Goal: Register for event/course

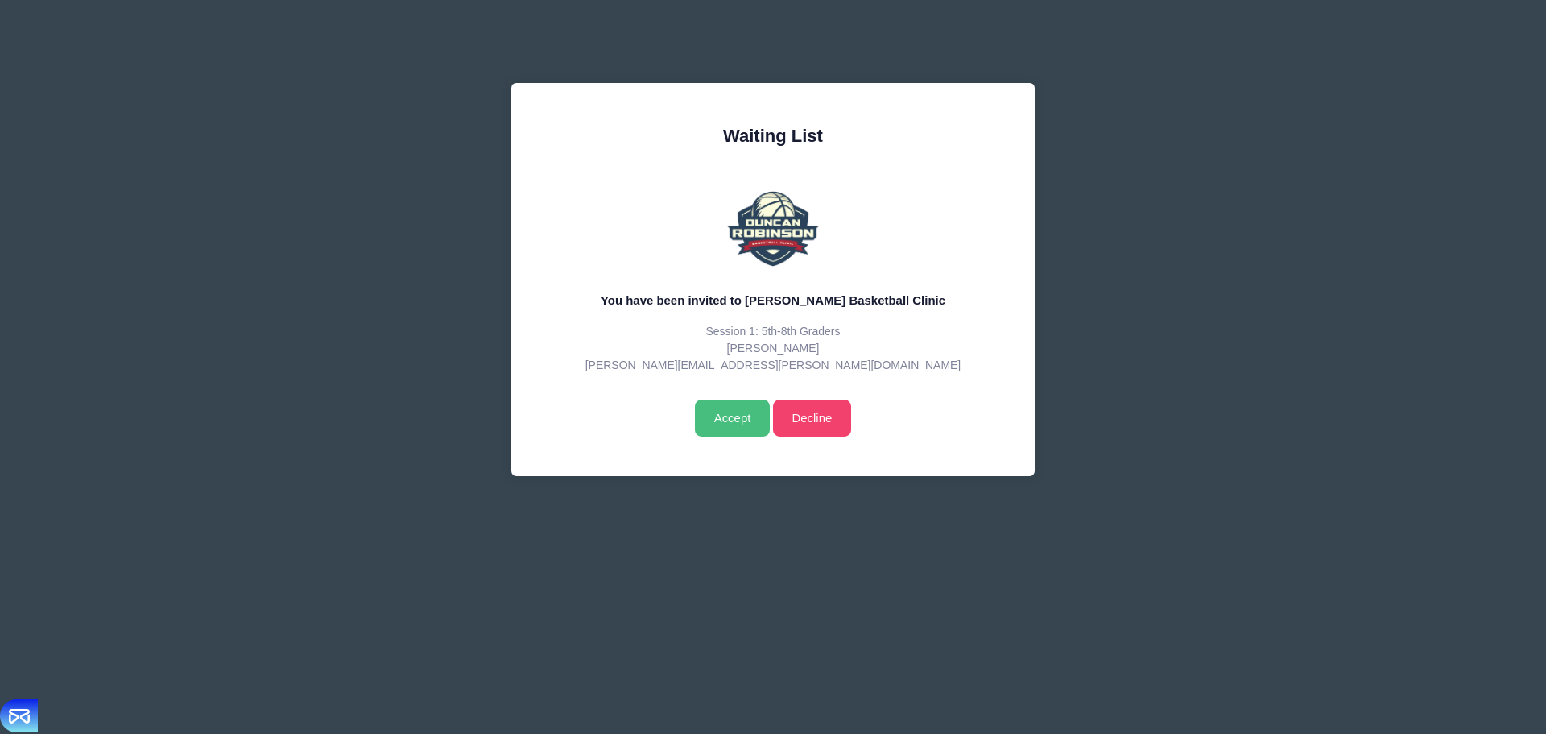
click at [733, 437] on input "Accept" at bounding box center [732, 417] width 75 height 37
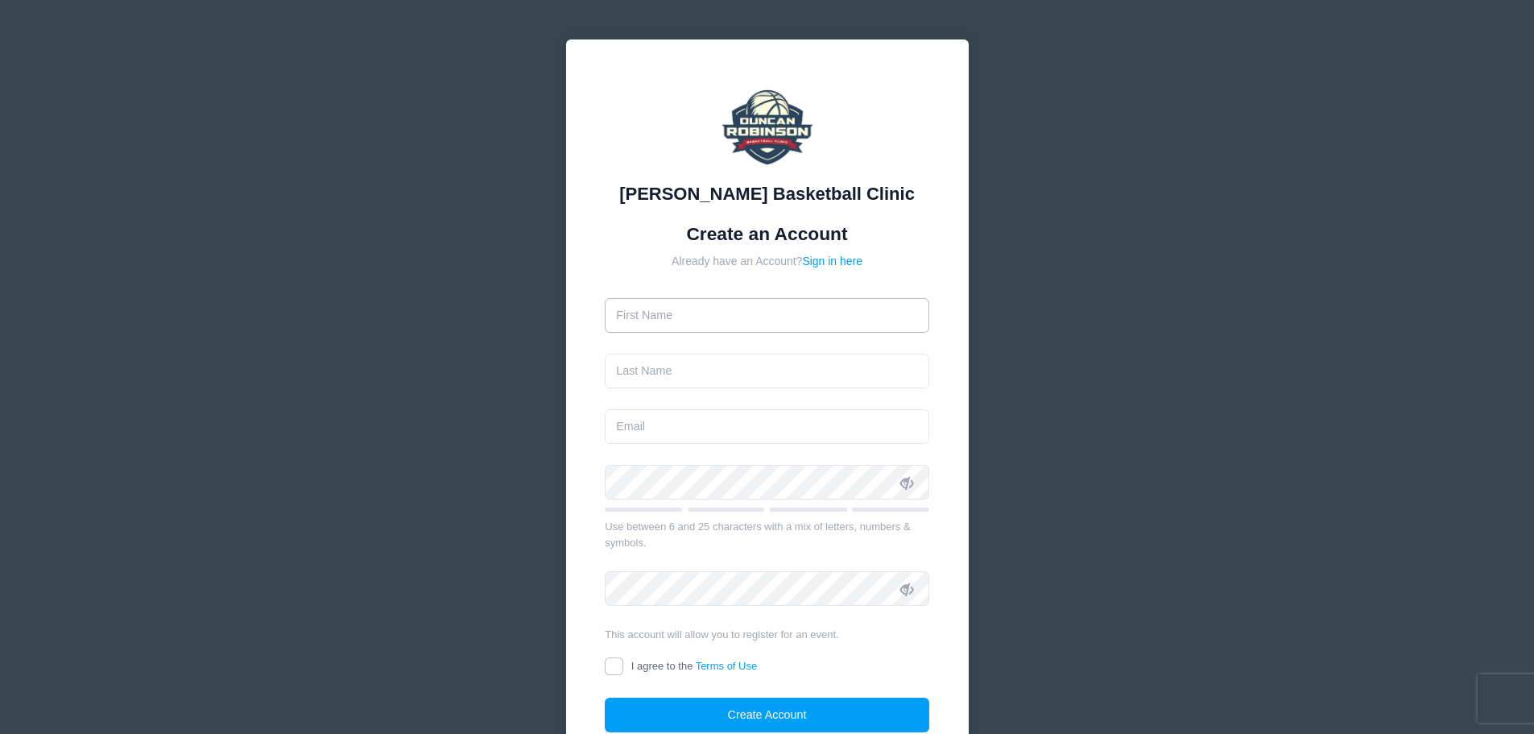
click at [760, 312] on input "text" at bounding box center [767, 315] width 325 height 35
type input "[PERSON_NAME]"
type input "[PERSON_NAME][EMAIL_ADDRESS][PERSON_NAME][DOMAIN_NAME]"
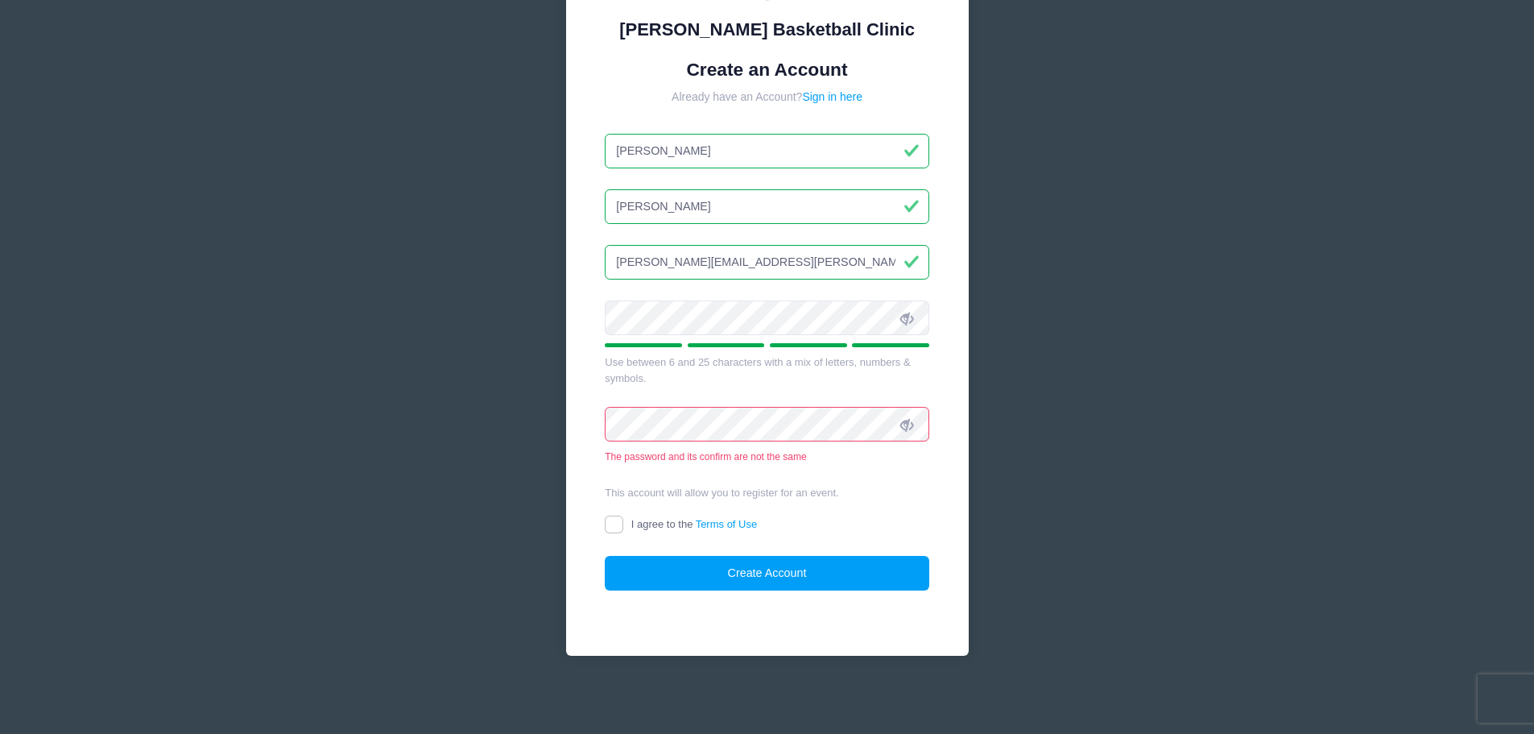
scroll to position [165, 0]
click at [622, 519] on input "I agree to the Terms of Use" at bounding box center [614, 524] width 19 height 19
checkbox input "true"
click at [697, 558] on button "Create Account" at bounding box center [767, 572] width 325 height 35
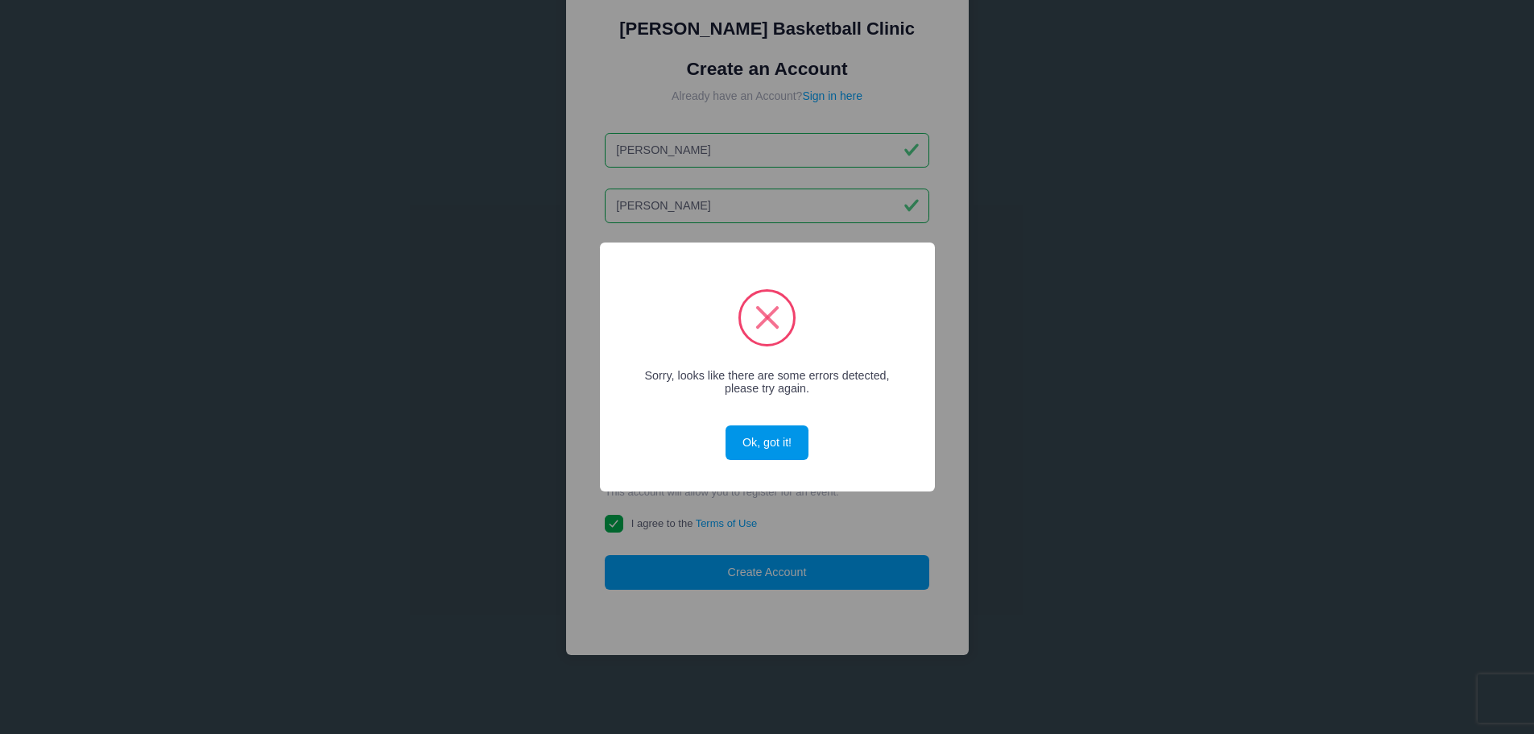
click at [775, 441] on button "Ok, got it!" at bounding box center [767, 442] width 82 height 35
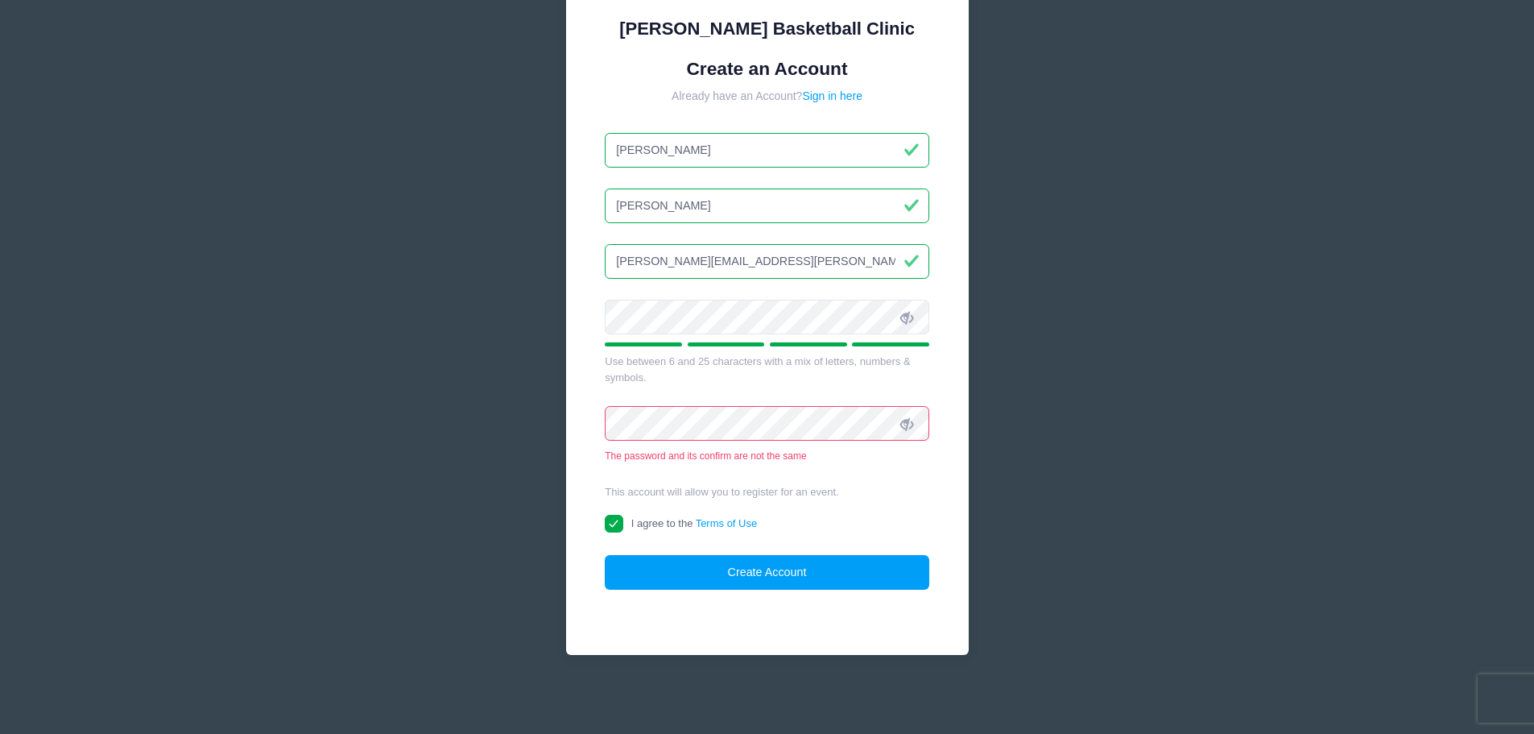
click at [543, 424] on div "Duncan Robinson Basketball Clinic Create an Account Already have an Account? Si…" at bounding box center [768, 284] width 482 height 899
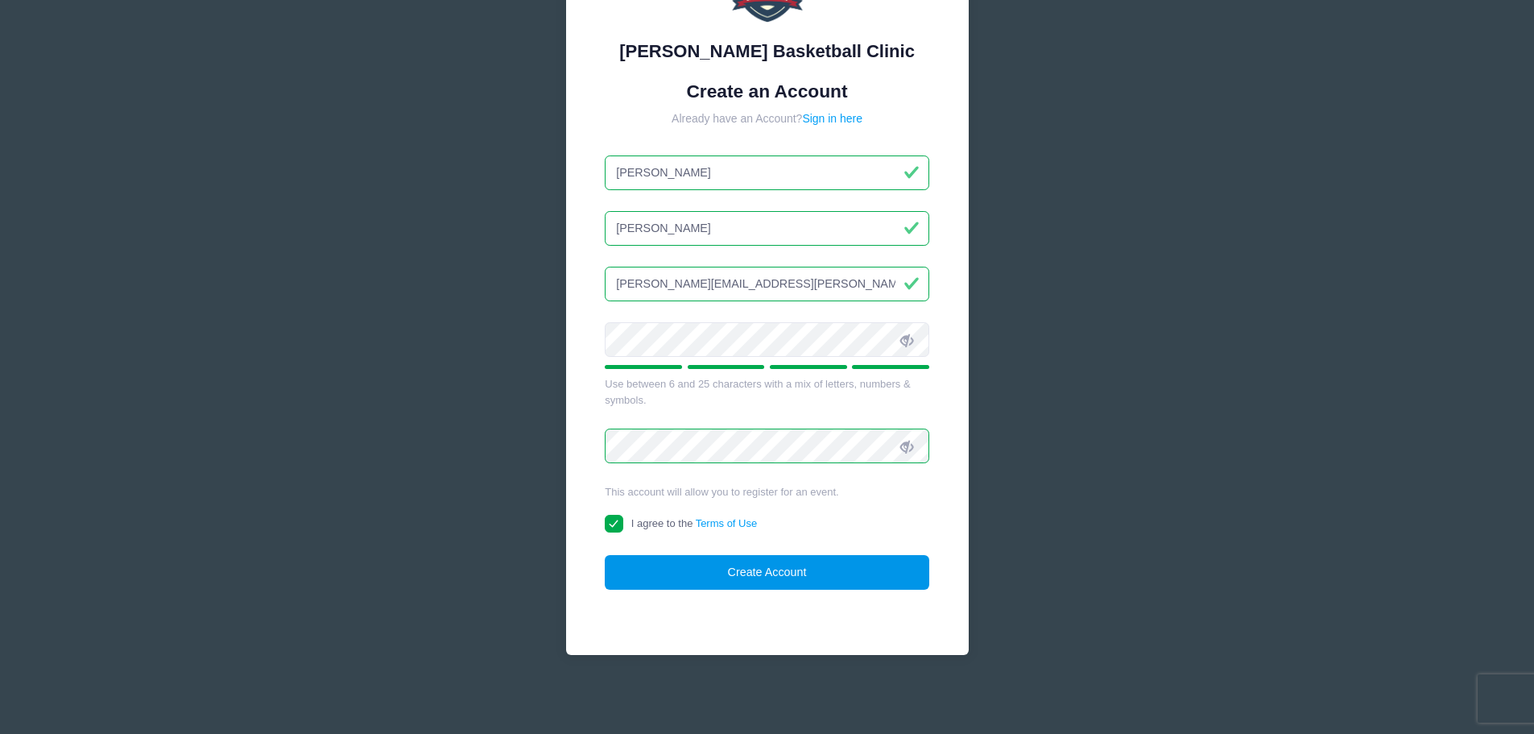
click at [789, 563] on button "Create Account" at bounding box center [767, 572] width 325 height 35
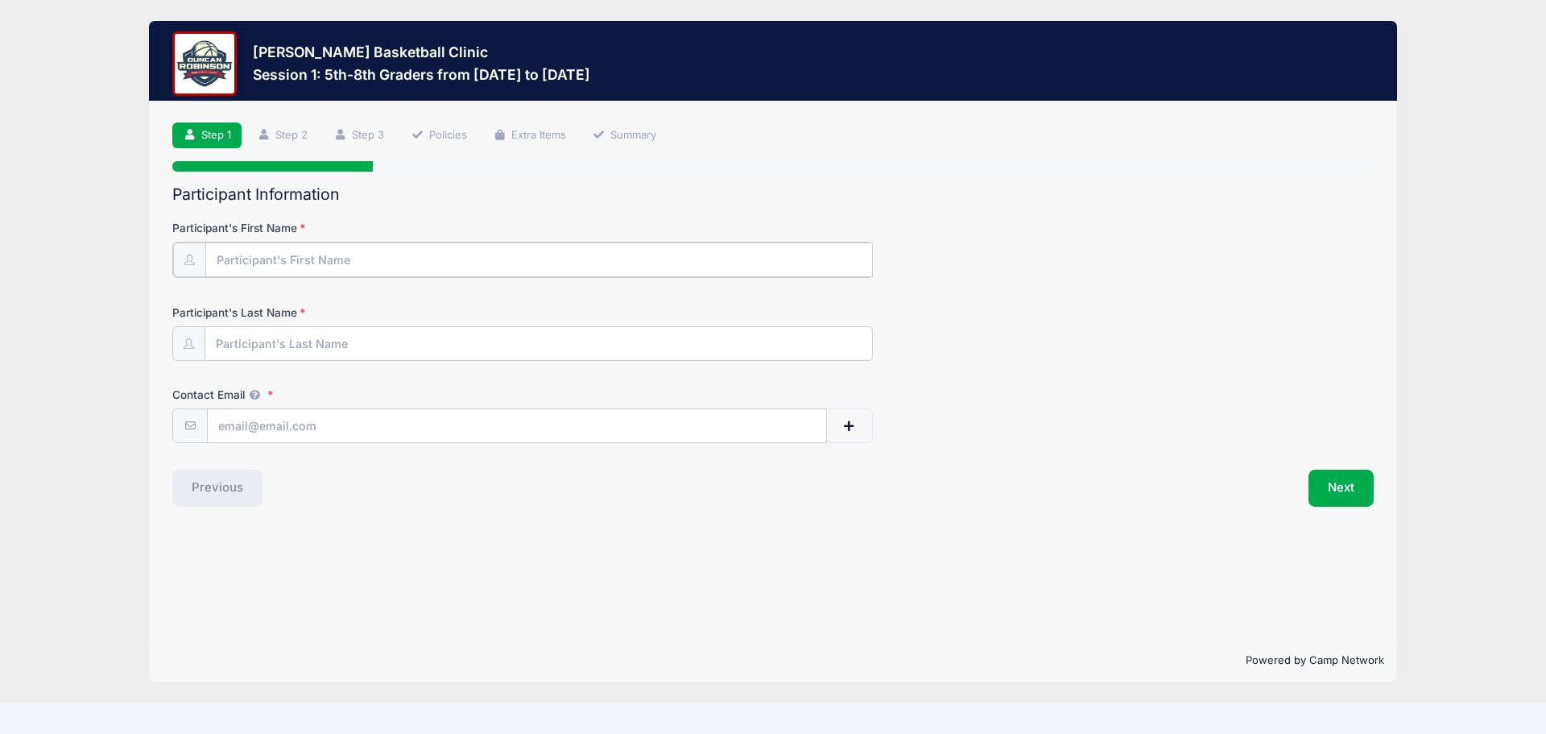
click at [328, 264] on input "Participant's First Name" at bounding box center [539, 259] width 668 height 35
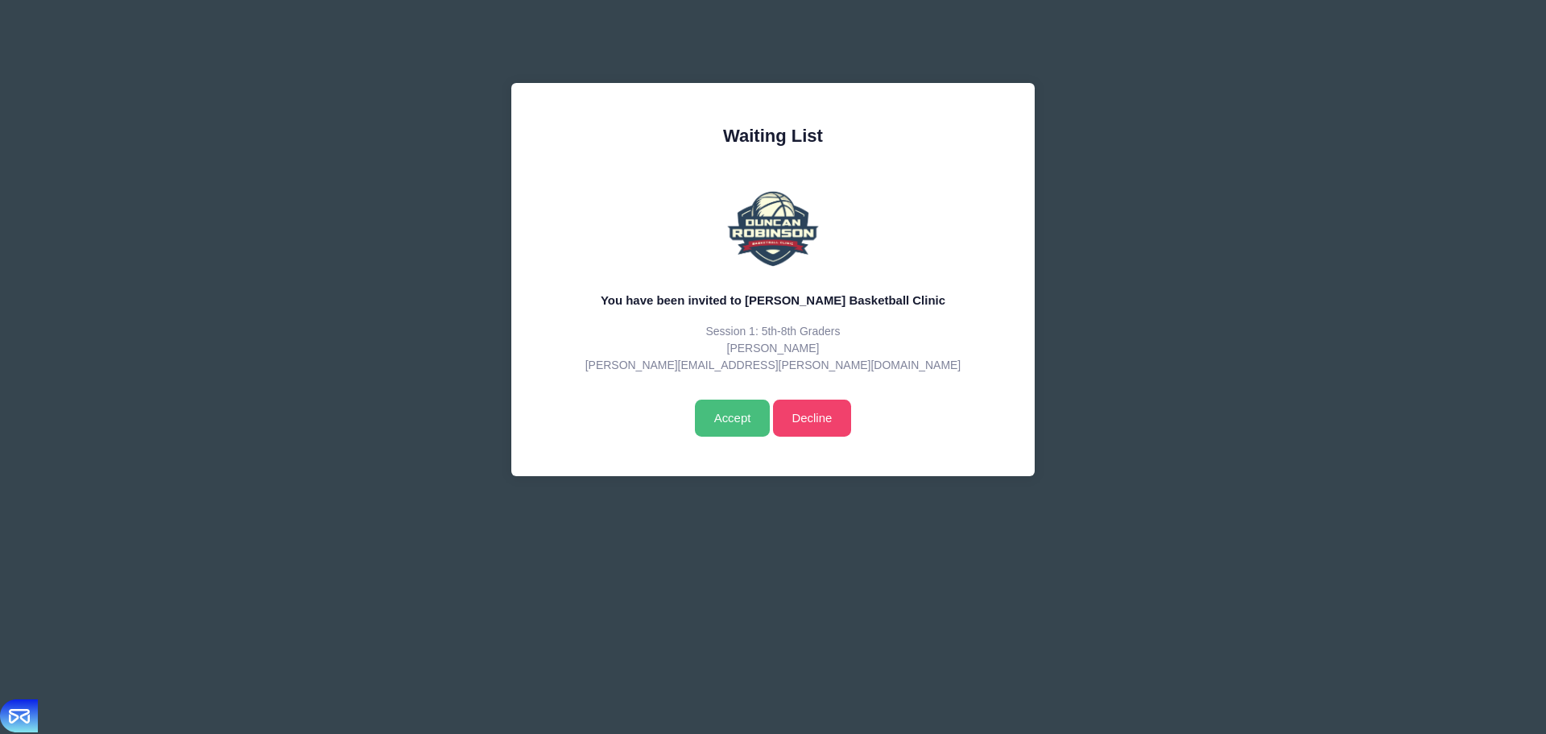
click at [742, 437] on input "Accept" at bounding box center [732, 417] width 75 height 37
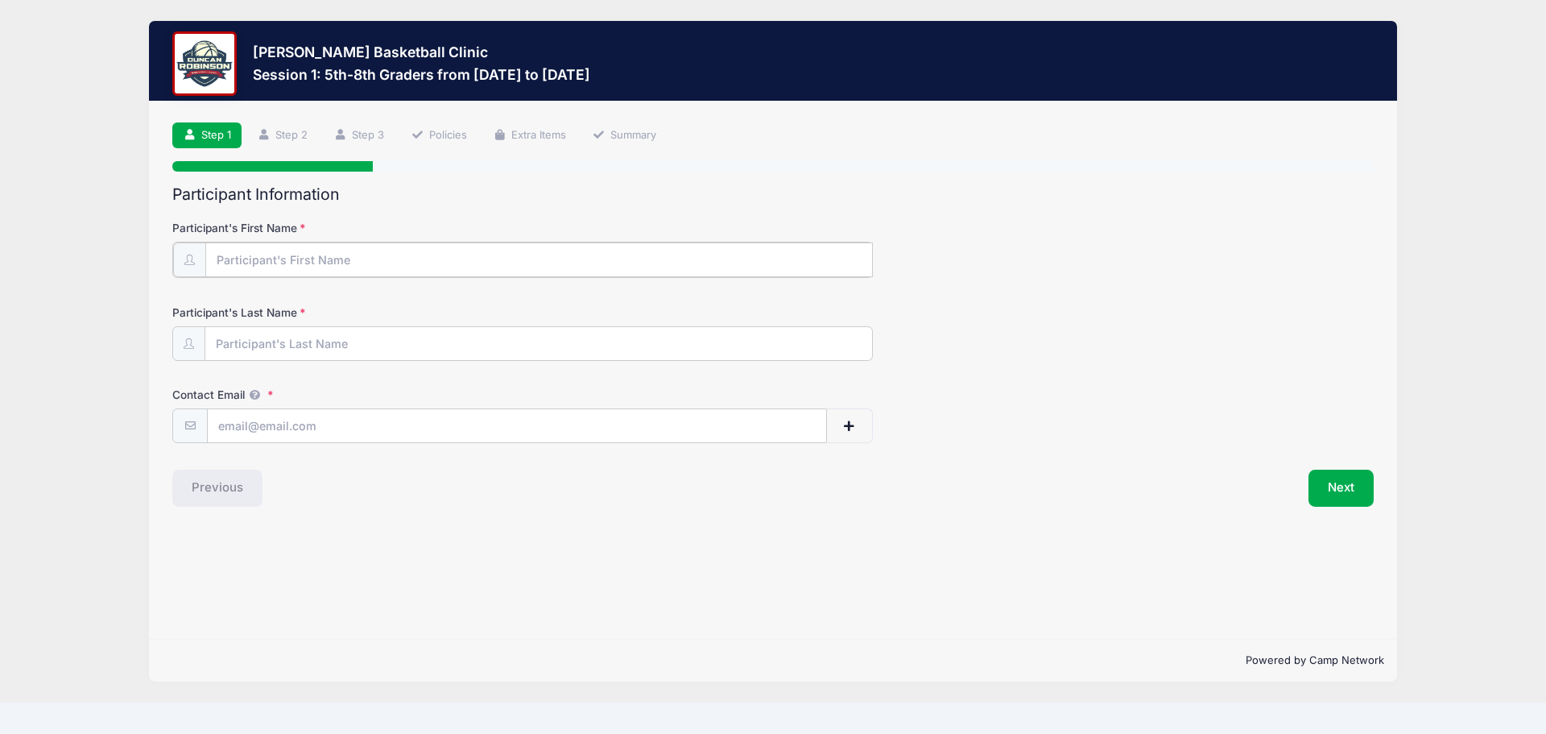
click at [372, 263] on input "Participant's First Name" at bounding box center [539, 259] width 668 height 35
type input "[PERSON_NAME]"
type input "[PERSON_NAME][EMAIL_ADDRESS][PERSON_NAME][DOMAIN_NAME]"
click at [1364, 486] on button "Next" at bounding box center [1341, 486] width 65 height 37
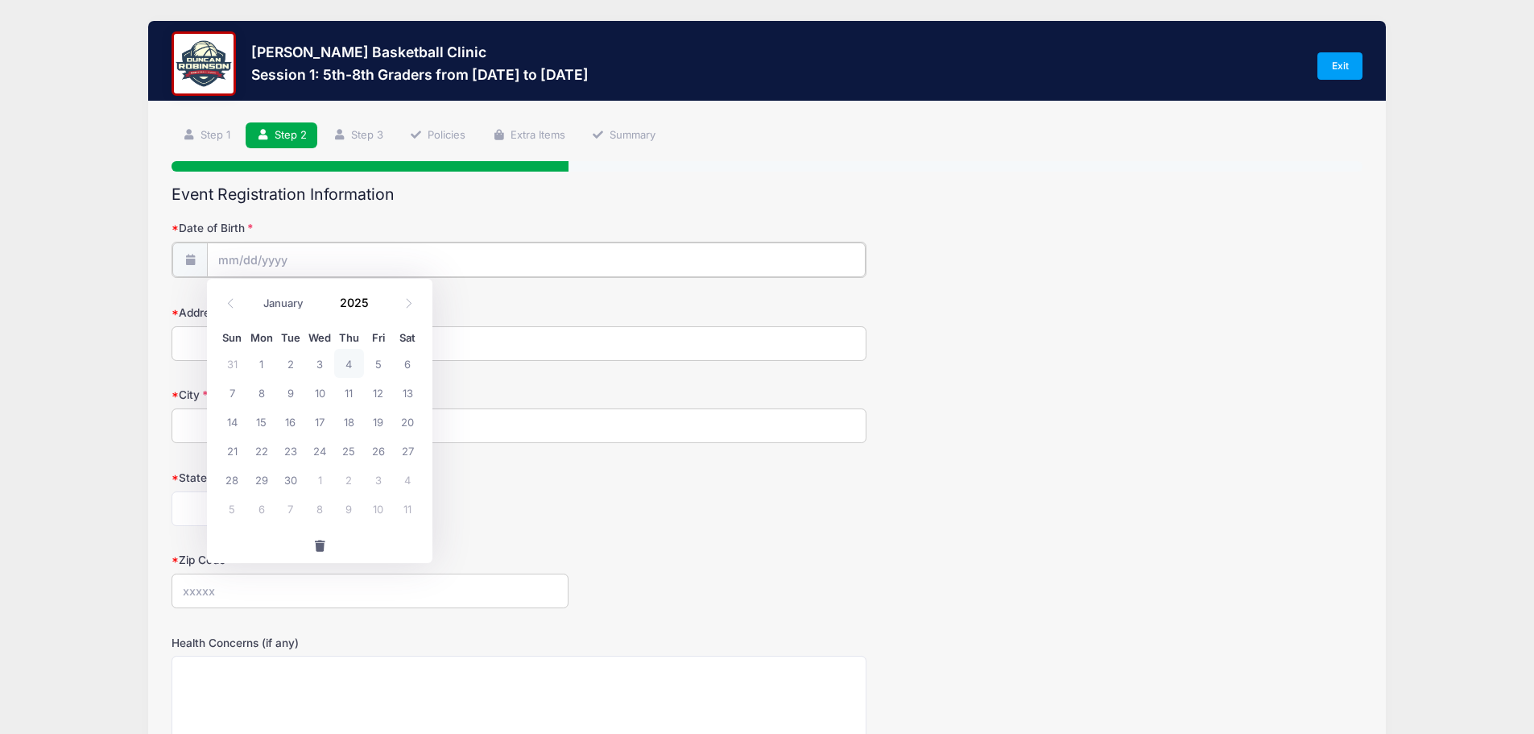
click at [300, 263] on input "Date of Birth" at bounding box center [536, 259] width 659 height 35
click at [400, 309] on span at bounding box center [408, 302] width 27 height 27
click at [406, 306] on icon at bounding box center [409, 303] width 10 height 10
select select "10"
click at [257, 433] on span "10" at bounding box center [261, 421] width 29 height 29
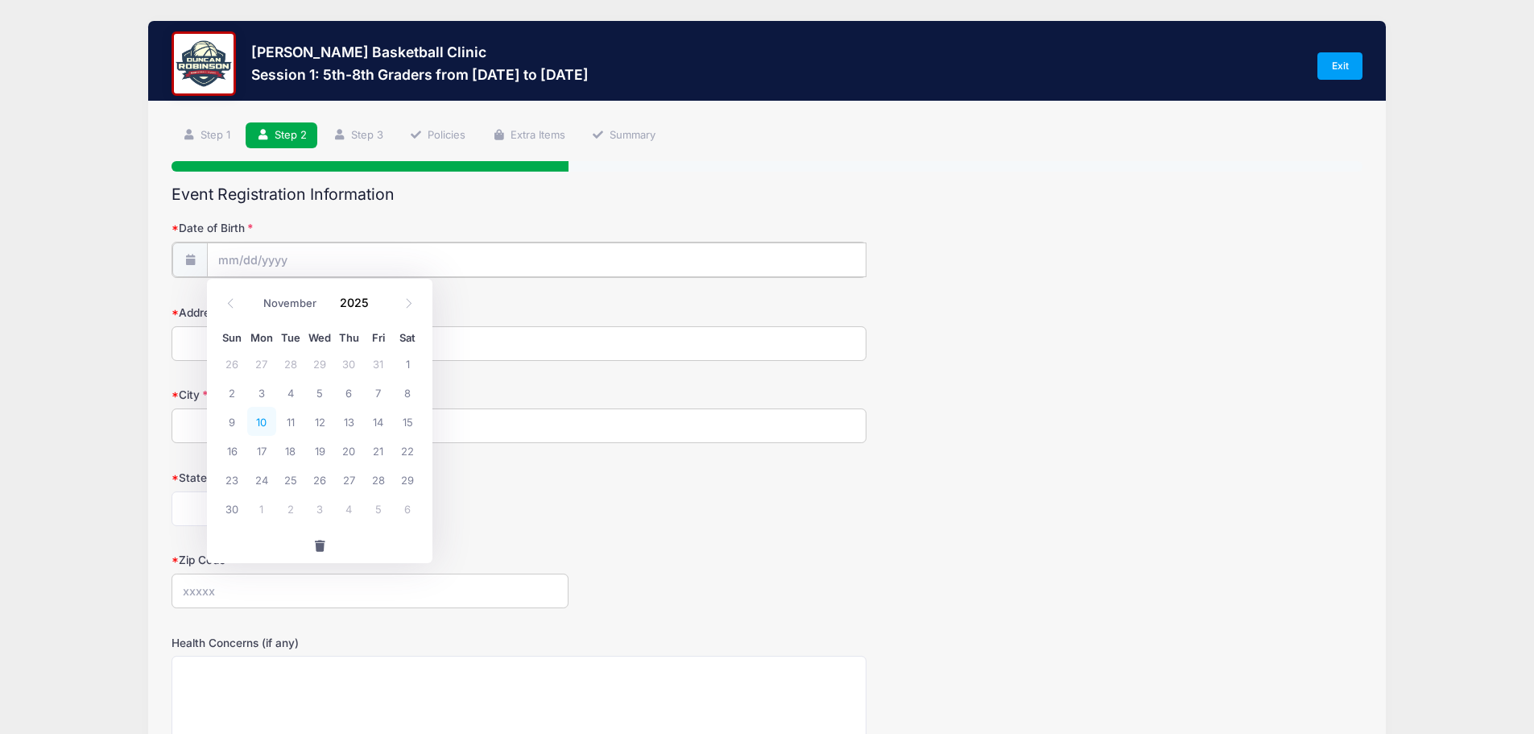
type input "[DATE]"
click at [263, 253] on input "[DATE]" at bounding box center [537, 259] width 660 height 35
click at [353, 313] on input "2025" at bounding box center [358, 302] width 52 height 24
click at [378, 307] on span at bounding box center [378, 308] width 11 height 12
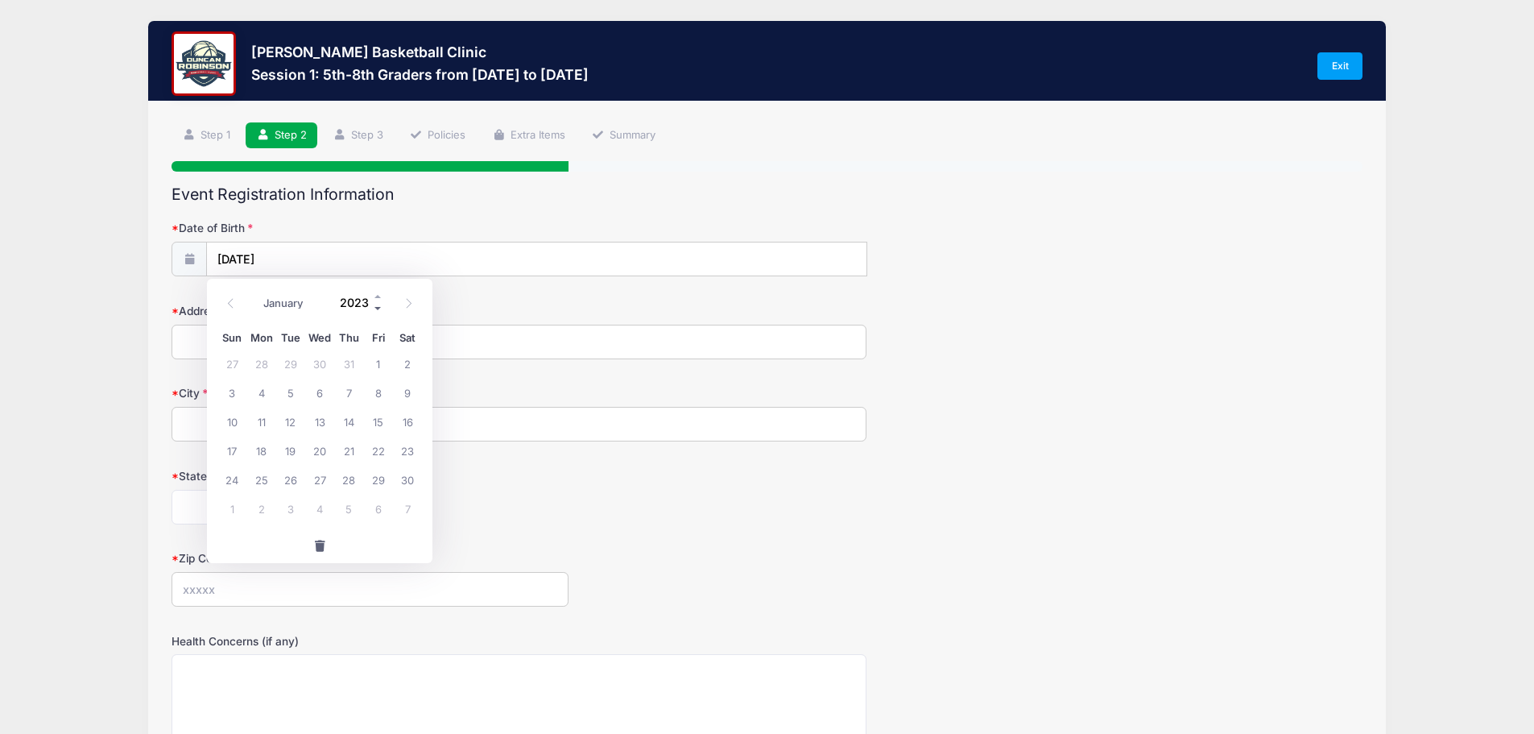
click at [378, 307] on span at bounding box center [378, 308] width 11 height 12
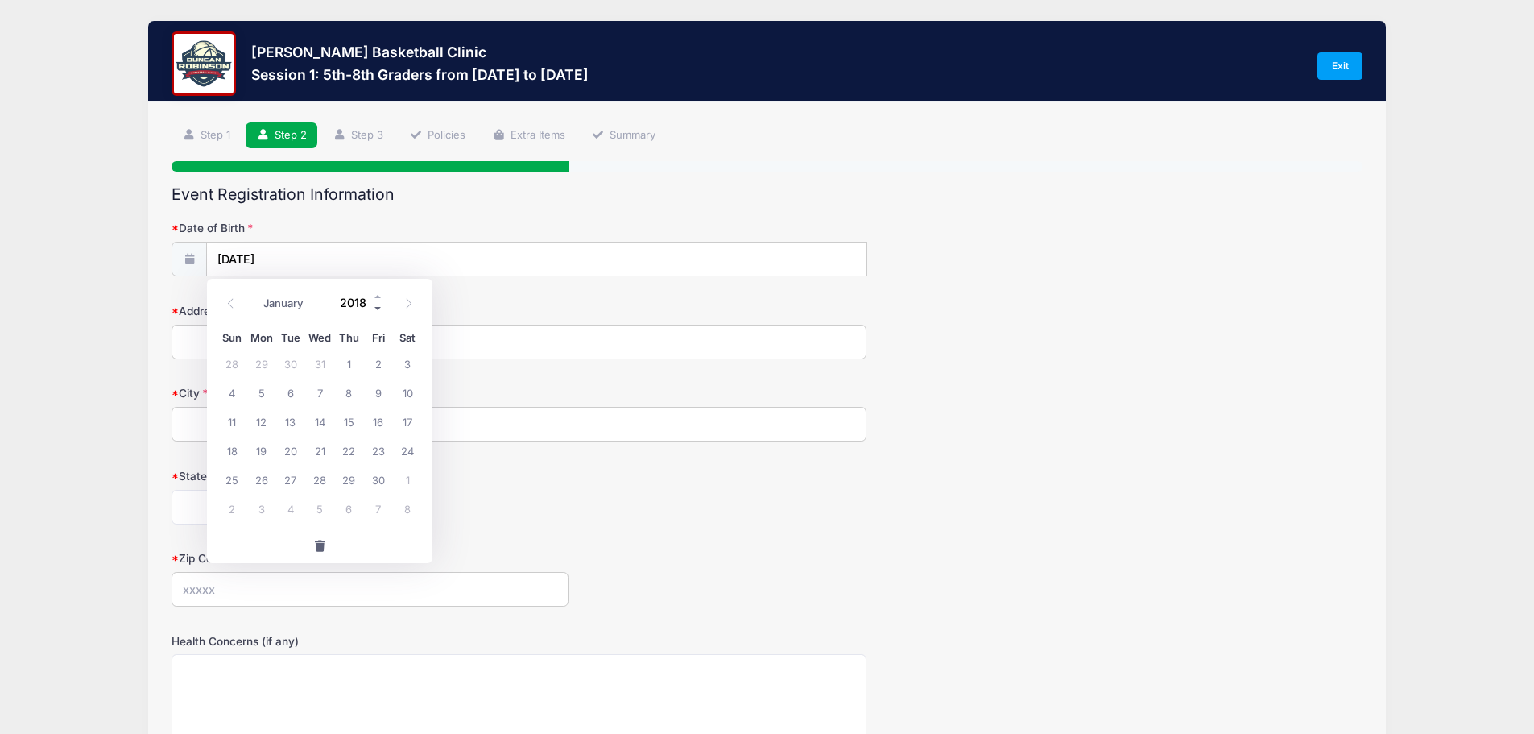
click at [378, 307] on span at bounding box center [378, 308] width 11 height 12
click at [476, 316] on label "Address" at bounding box center [370, 311] width 397 height 16
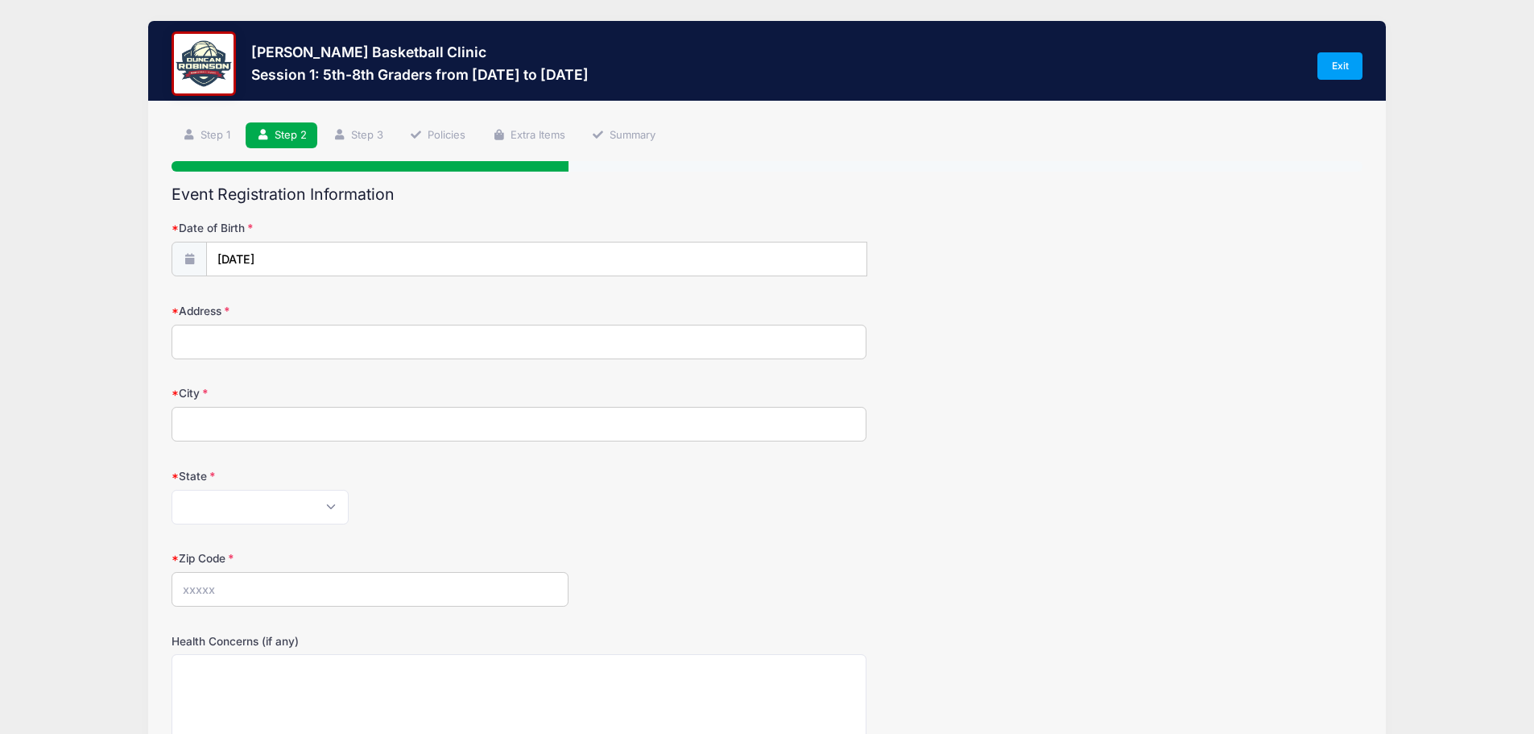
click at [476, 325] on input "Address" at bounding box center [519, 342] width 695 height 35
click at [279, 258] on input "[DATE]" at bounding box center [537, 259] width 660 height 35
click at [379, 308] on span at bounding box center [378, 308] width 11 height 12
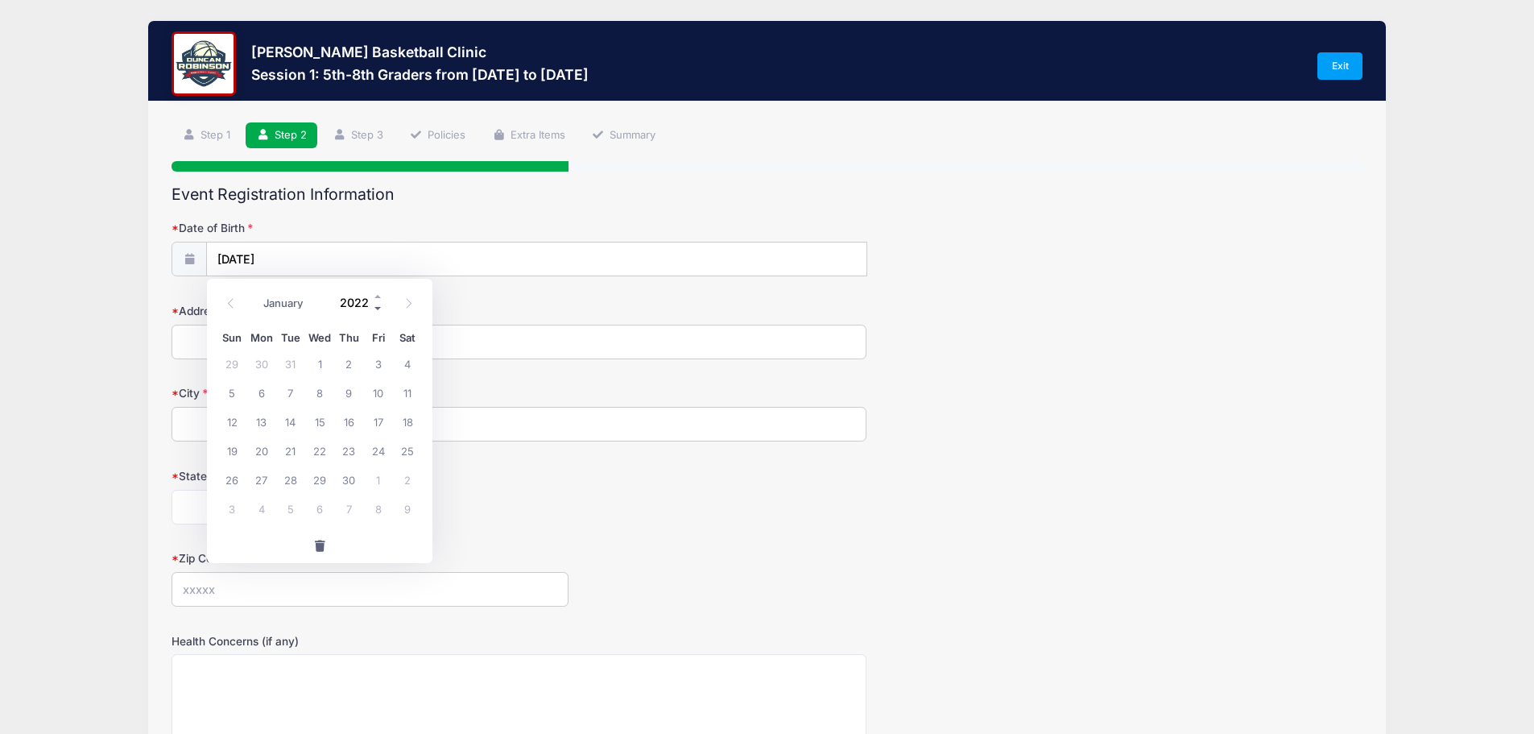
click at [379, 308] on span at bounding box center [378, 308] width 11 height 12
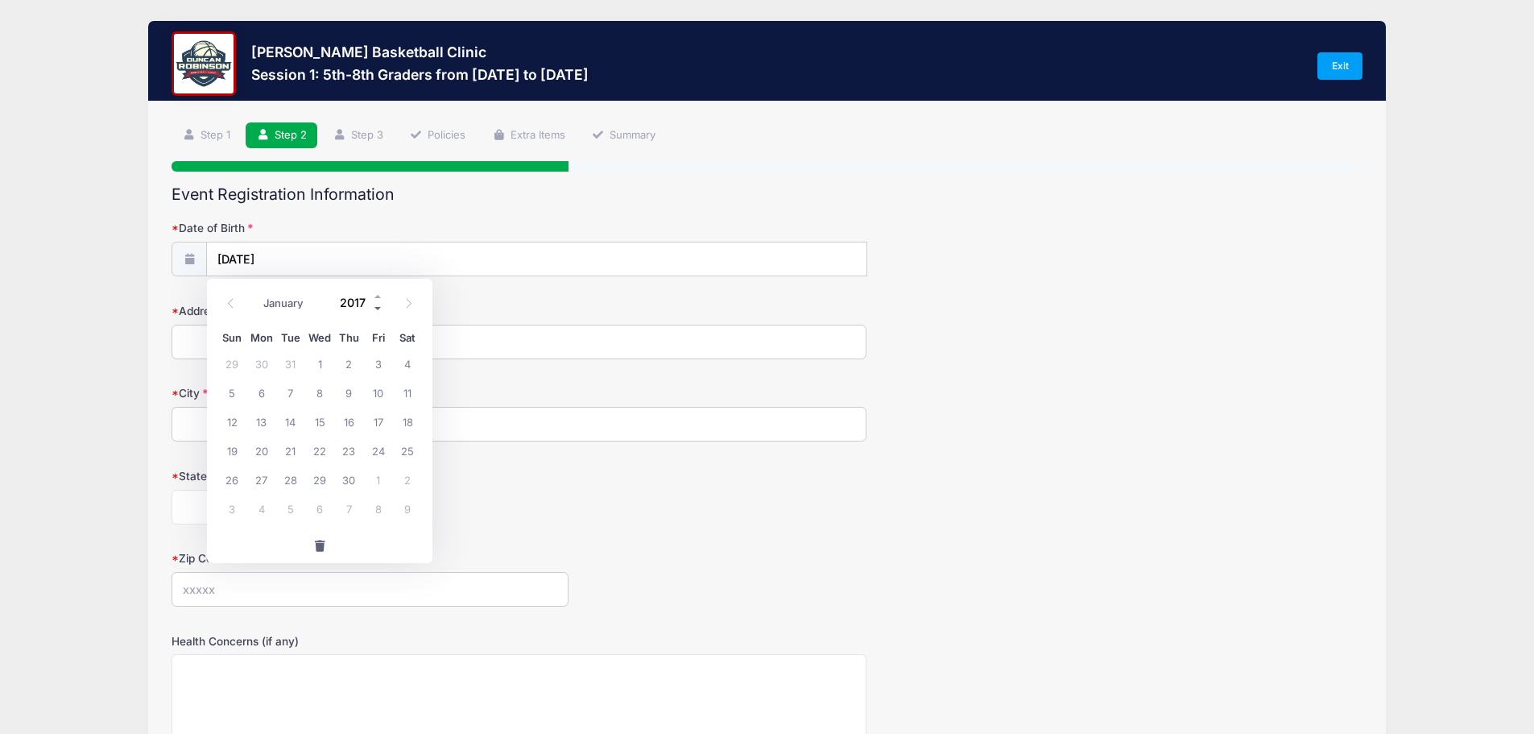
click at [379, 308] on span at bounding box center [378, 308] width 11 height 12
type input "2014"
click at [264, 420] on span "10" at bounding box center [261, 421] width 29 height 29
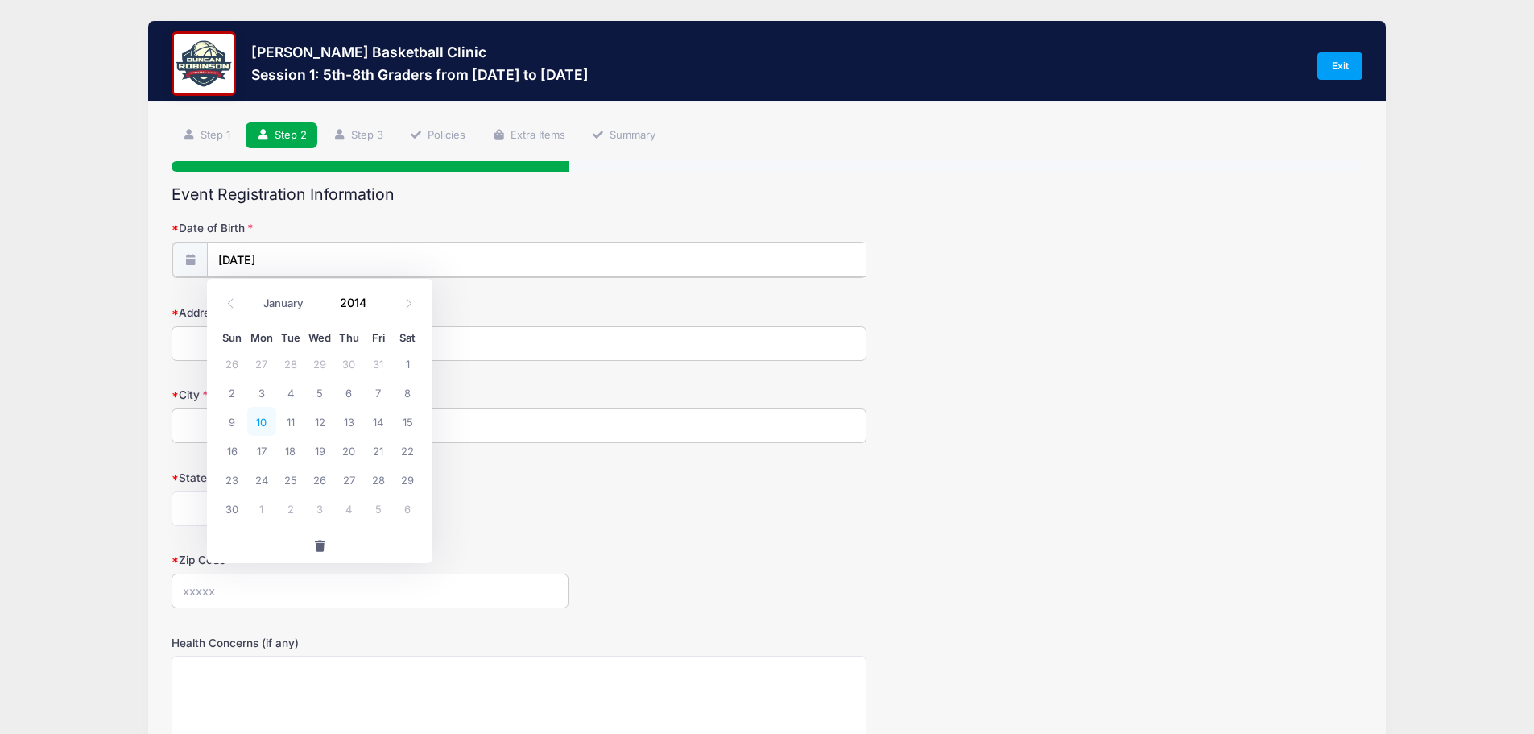
type input "[DATE]"
click at [358, 353] on input "Address" at bounding box center [519, 342] width 695 height 35
type input "[STREET_ADDRESS]"
type input "[GEOGRAPHIC_DATA], [GEOGRAPHIC_DATA]"
select select "ME"
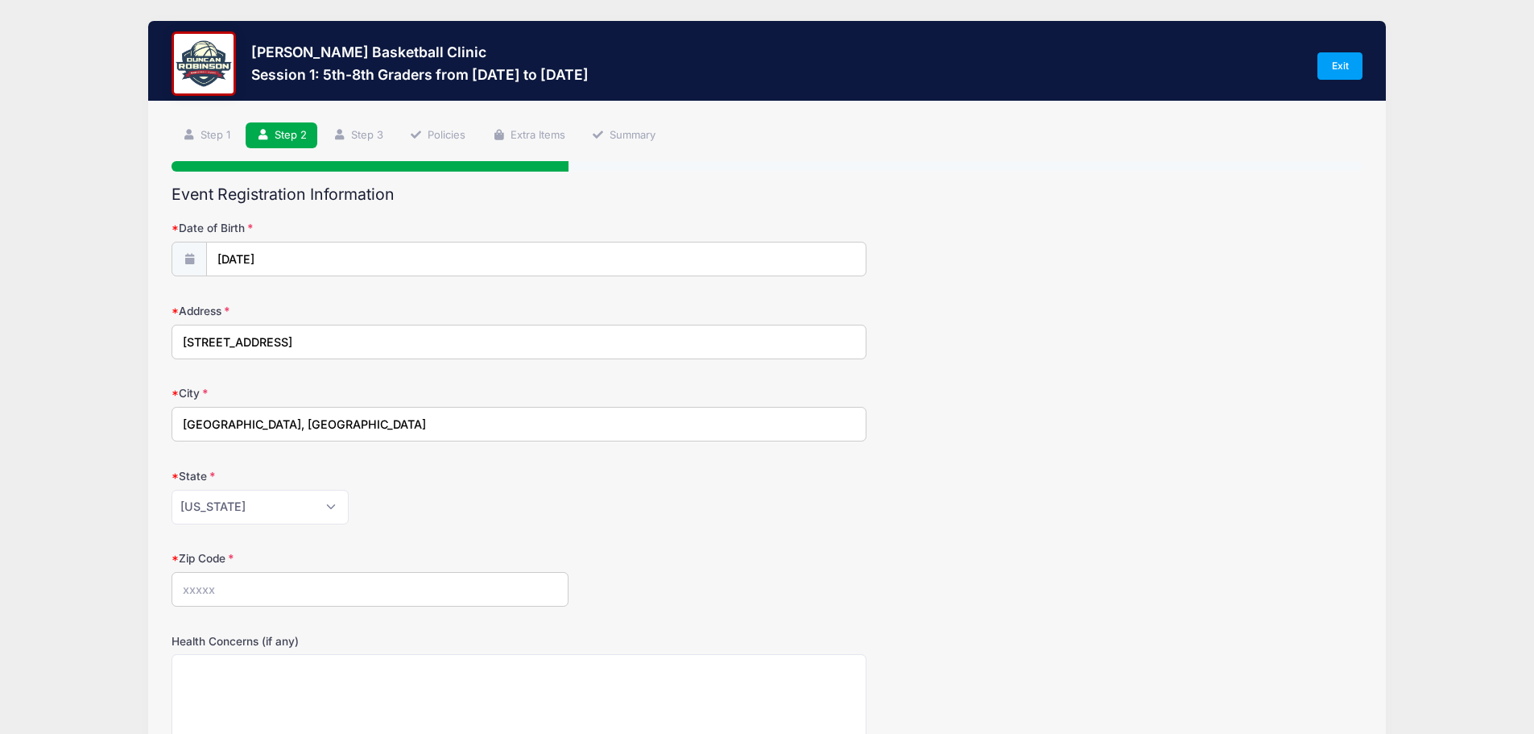
type input "03908"
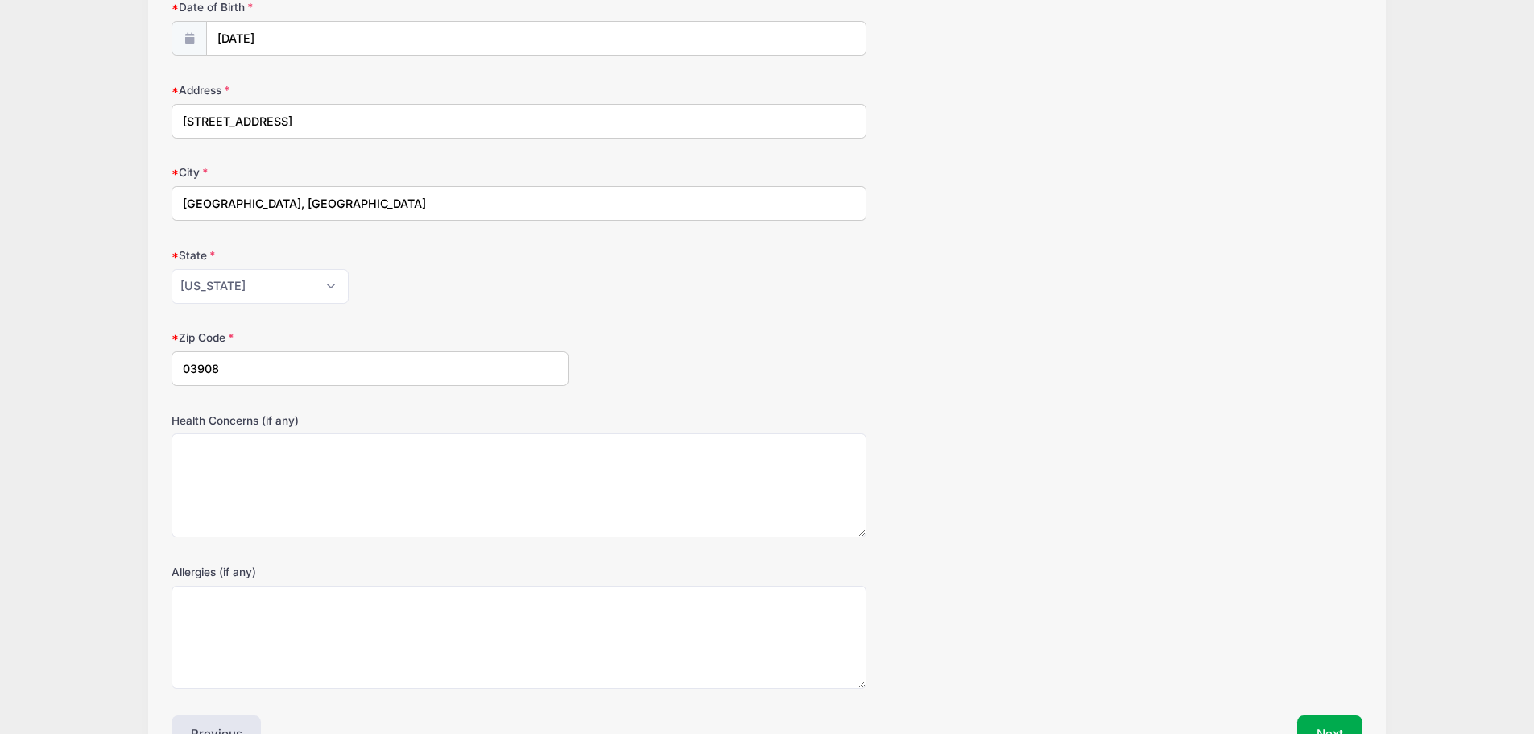
scroll to position [324, 0]
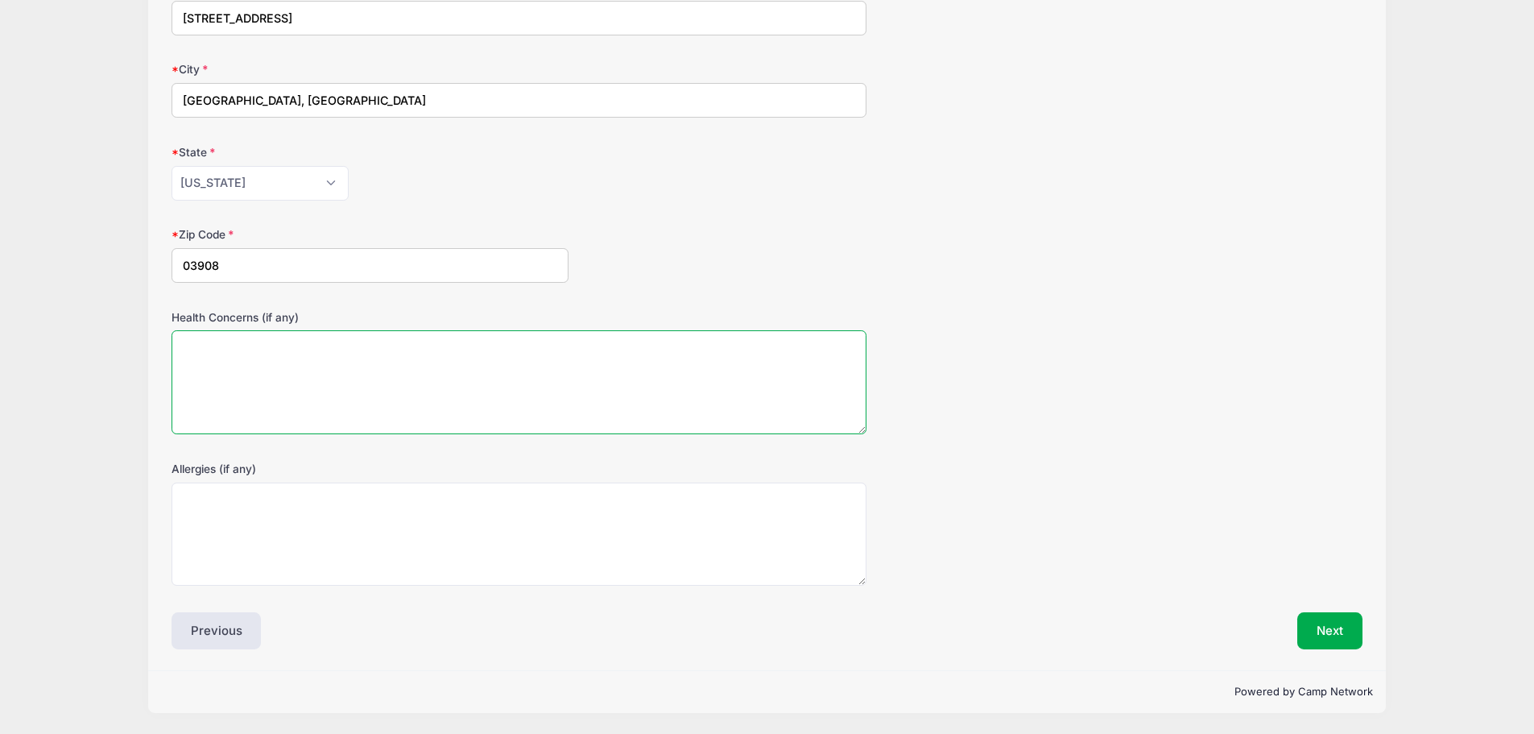
click at [362, 383] on textarea "Health Concerns (if any)" at bounding box center [519, 382] width 695 height 104
type textarea "NA"
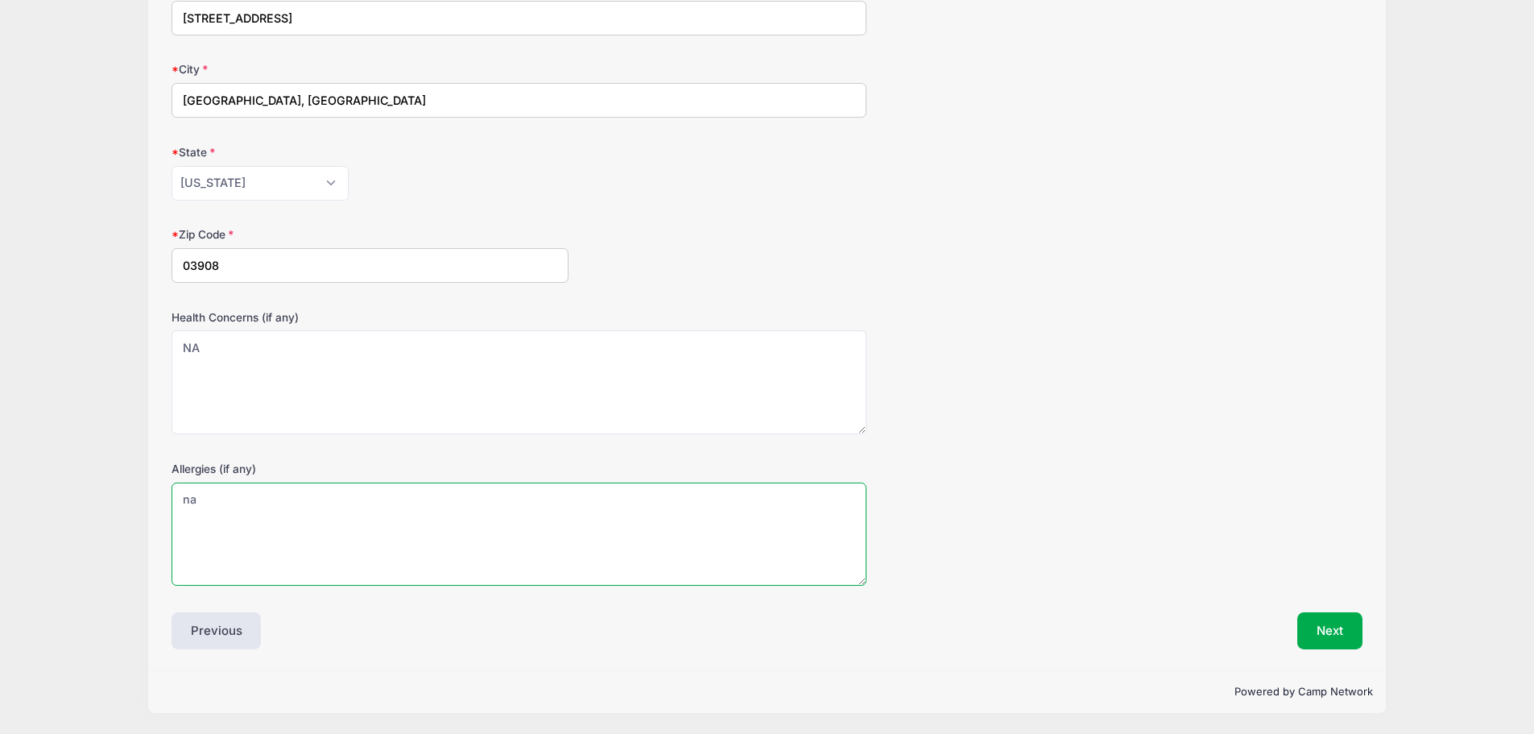
type textarea "n"
type textarea "NA"
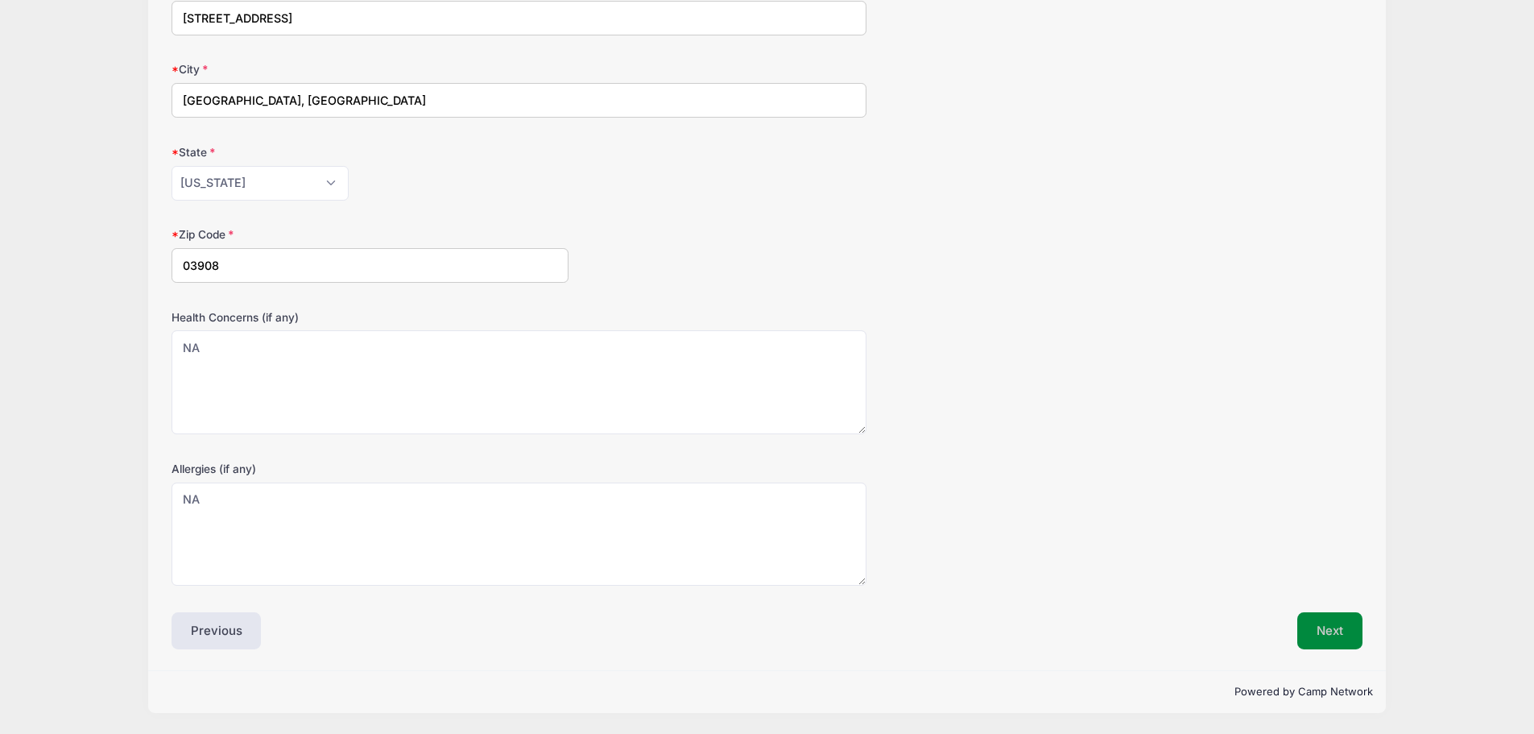
click at [1331, 624] on button "Next" at bounding box center [1330, 630] width 65 height 37
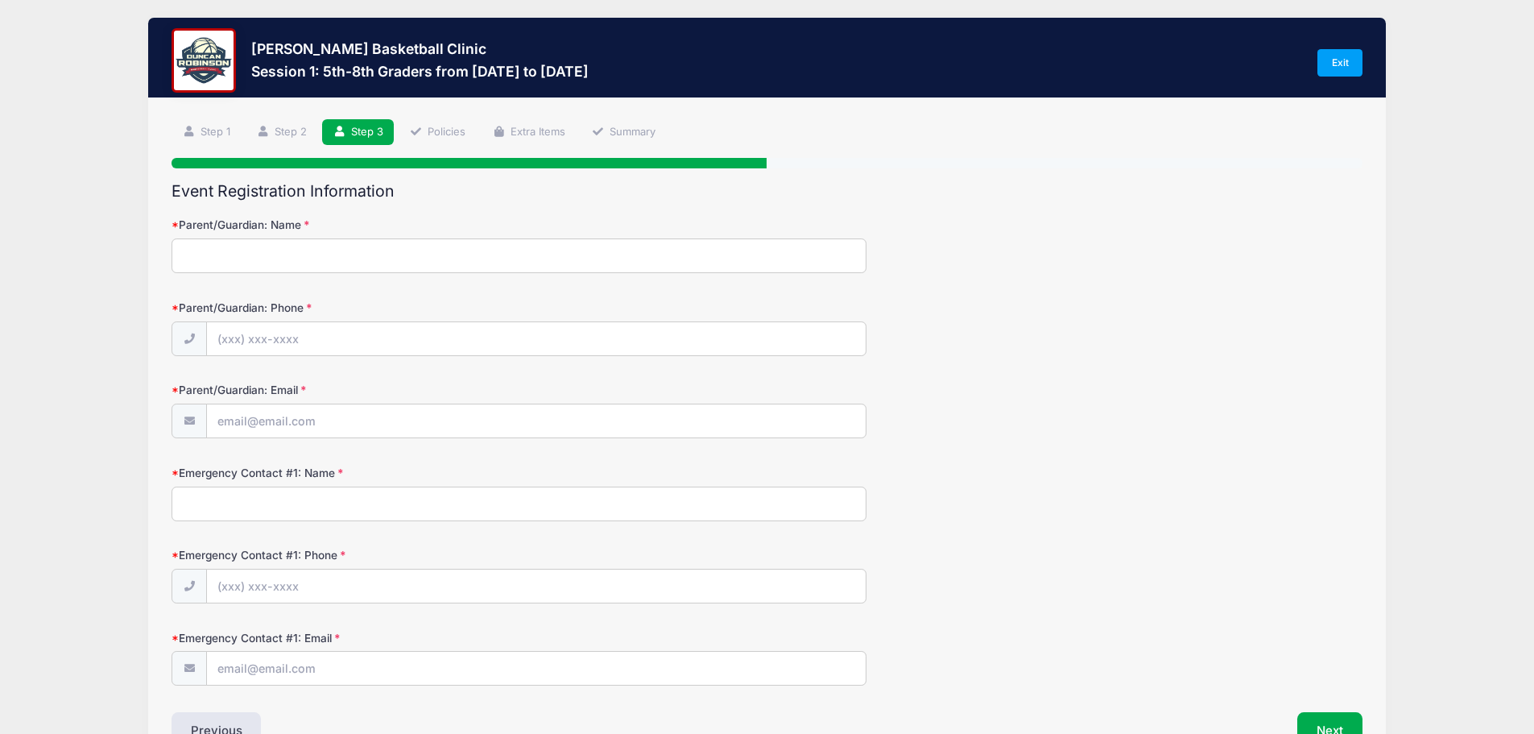
scroll to position [0, 0]
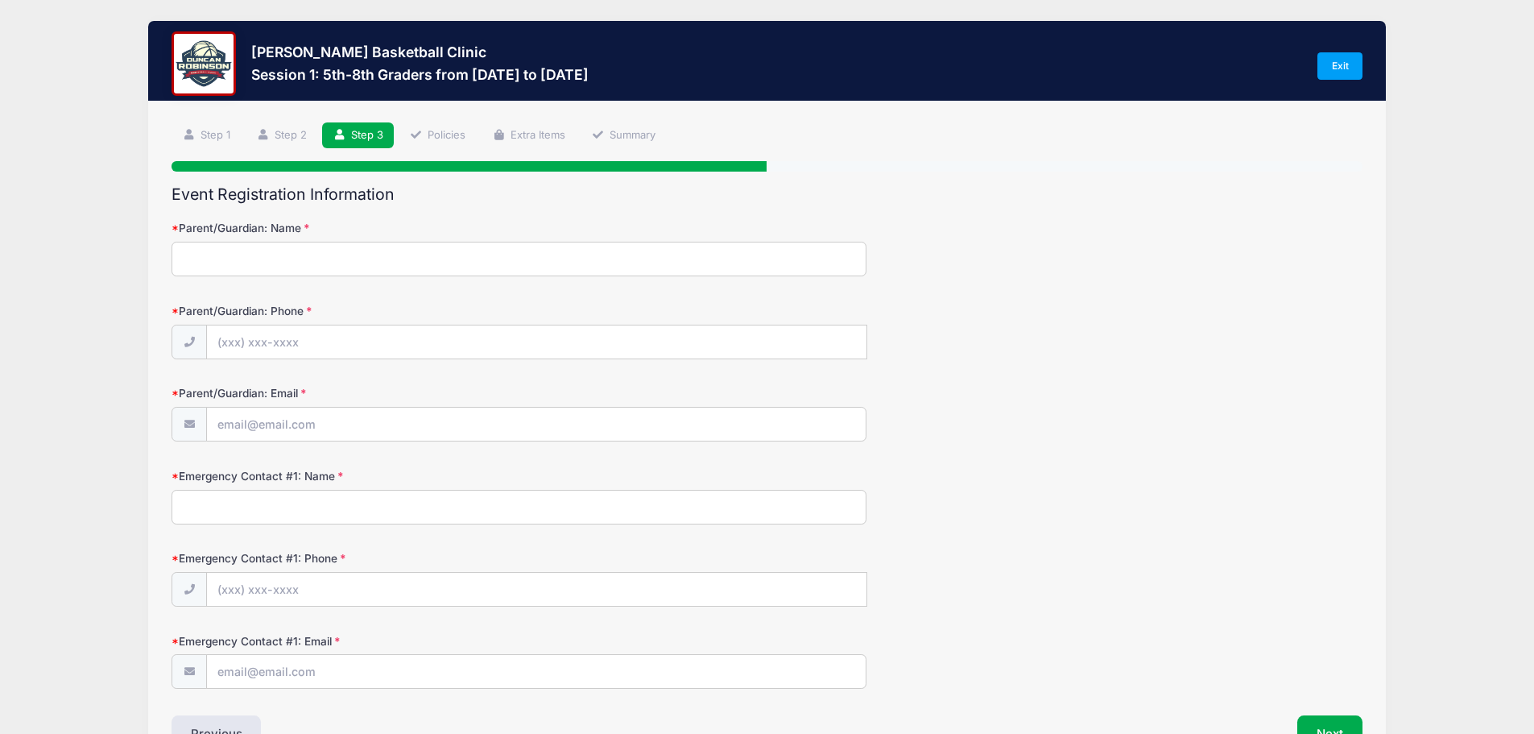
click at [406, 259] on input "Parent/Guardian: Name" at bounding box center [519, 259] width 695 height 35
type input "[PERSON_NAME]"
type input "[PHONE_NUMBER]"
type input "[PERSON_NAME][EMAIL_ADDRESS][PERSON_NAME][DOMAIN_NAME]"
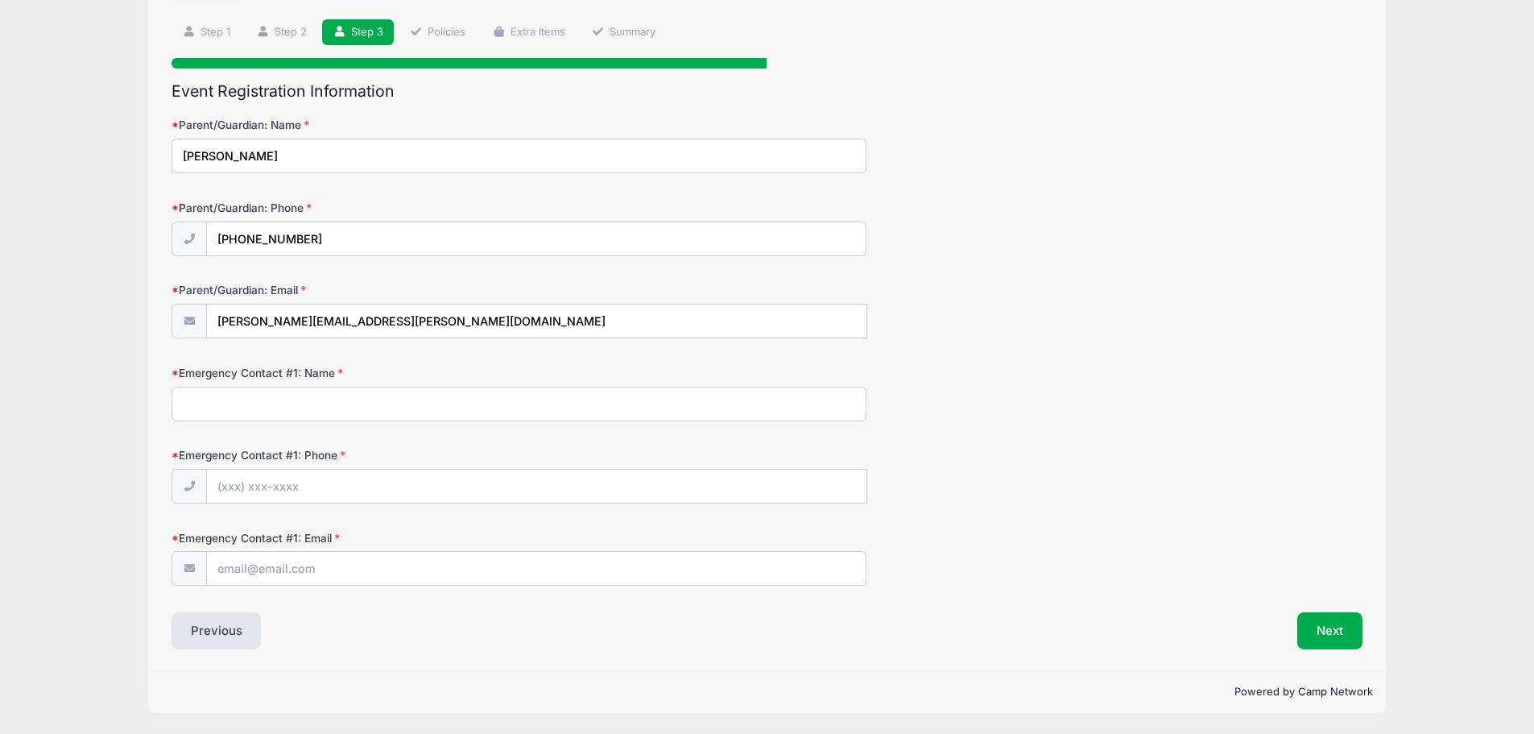
click at [398, 416] on input "Emergency Contact #1: Name" at bounding box center [519, 404] width 695 height 35
type input "C"
click at [420, 408] on input "[PERSON_NAME]" at bounding box center [519, 404] width 695 height 35
type input "[PERSON_NAME]"
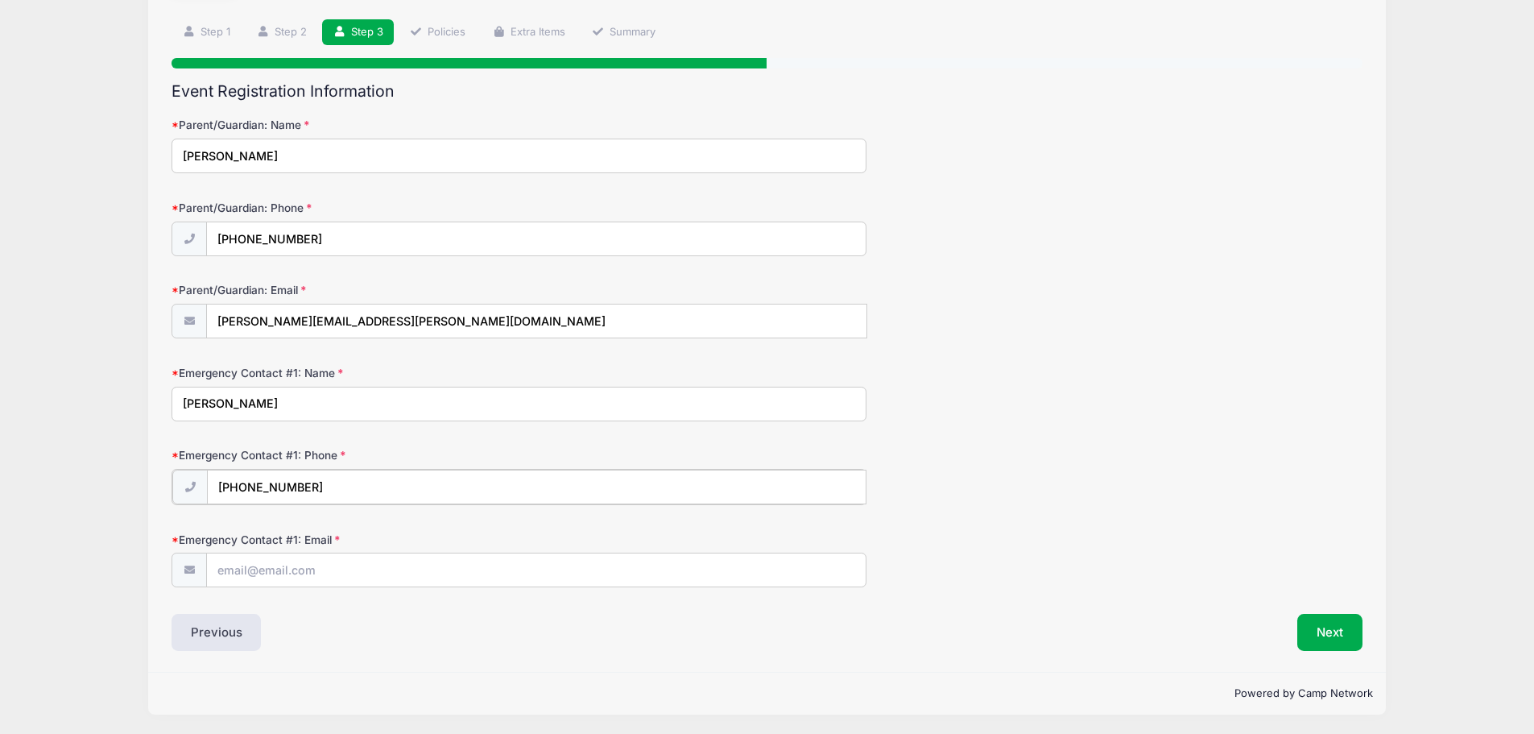
type input "[PHONE_NUMBER]"
type input "[PERSON_NAME][EMAIL_ADDRESS][PERSON_NAME][DOMAIN_NAME]"
click at [1071, 297] on div "Parent/Guardian: Email [PERSON_NAME][EMAIL_ADDRESS][PERSON_NAME][DOMAIN_NAME]" at bounding box center [767, 310] width 1191 height 56
click at [1335, 633] on button "Next" at bounding box center [1330, 630] width 65 height 37
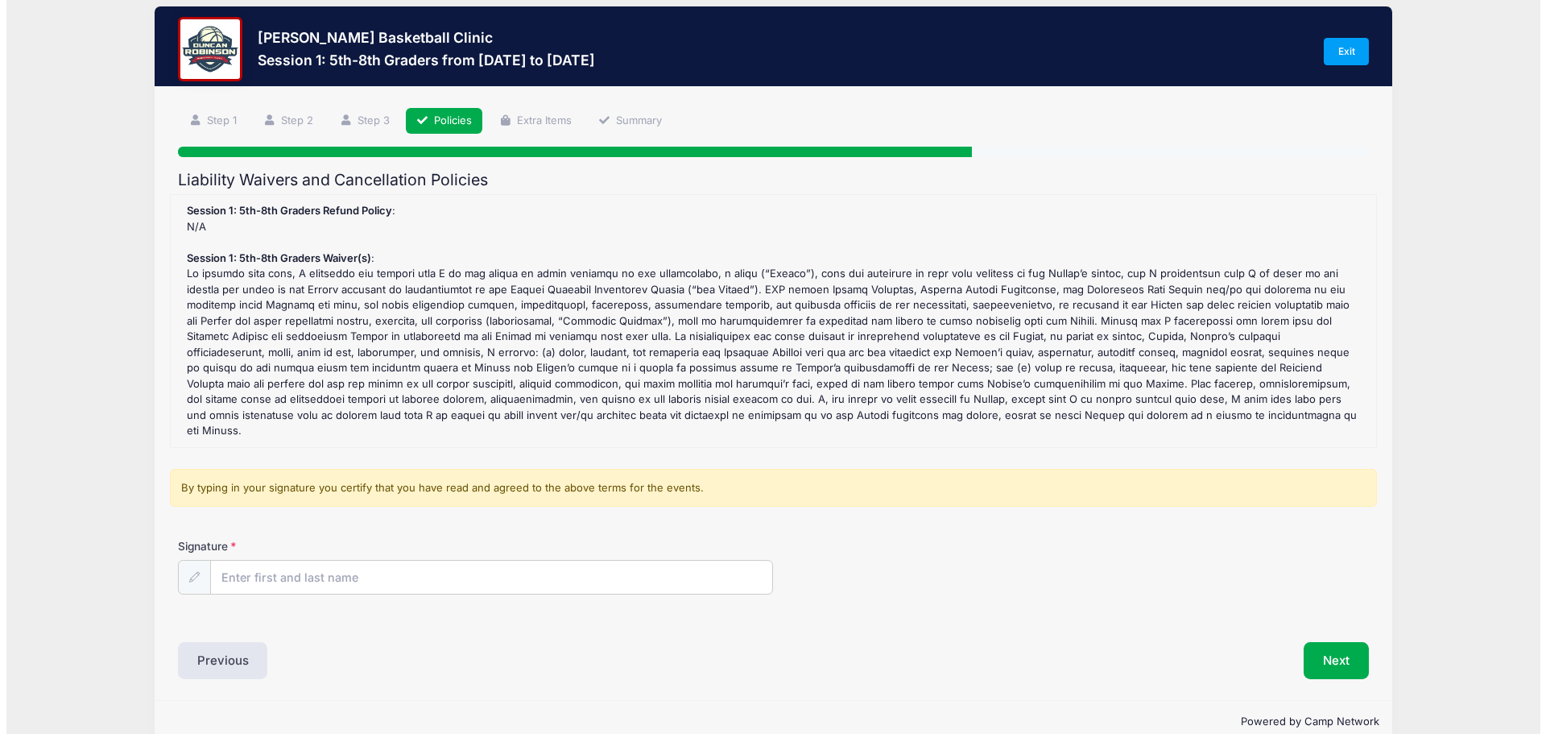
scroll to position [0, 0]
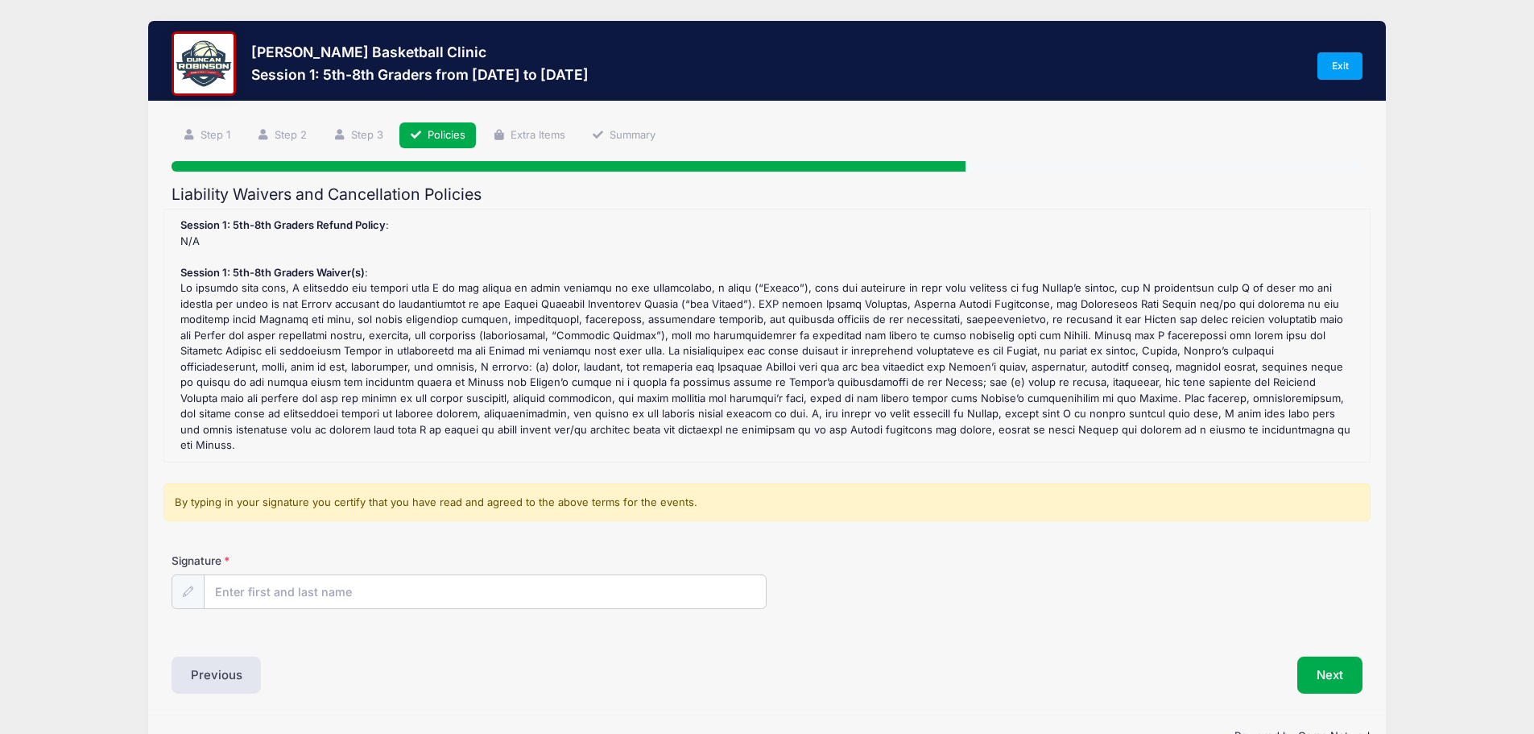
click at [198, 574] on div at bounding box center [188, 591] width 33 height 35
click at [236, 577] on input "Signature" at bounding box center [486, 592] width 562 height 35
type input "[PERSON_NAME]"
click at [962, 409] on div "Session 1: 5th-8th Graders Refund Policy : N/A Session 1: 5th-8th Graders Waive…" at bounding box center [767, 335] width 1190 height 236
click at [1330, 656] on button "Next" at bounding box center [1330, 674] width 65 height 37
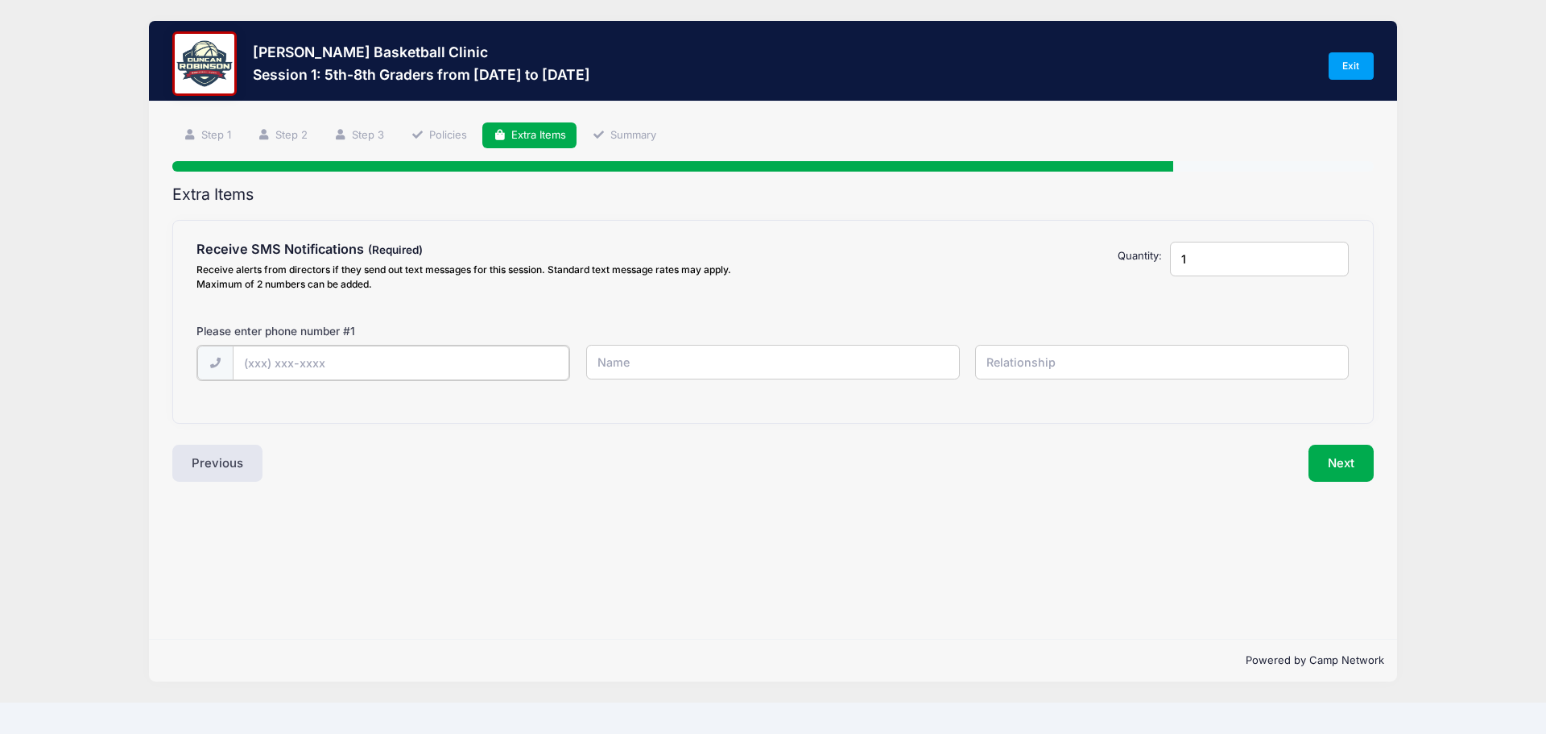
click at [321, 366] on input "text" at bounding box center [401, 363] width 337 height 35
type input "[PHONE_NUMBER]"
click at [634, 366] on input "text" at bounding box center [773, 362] width 374 height 35
type input "J"
type input "[PERSON_NAME]"
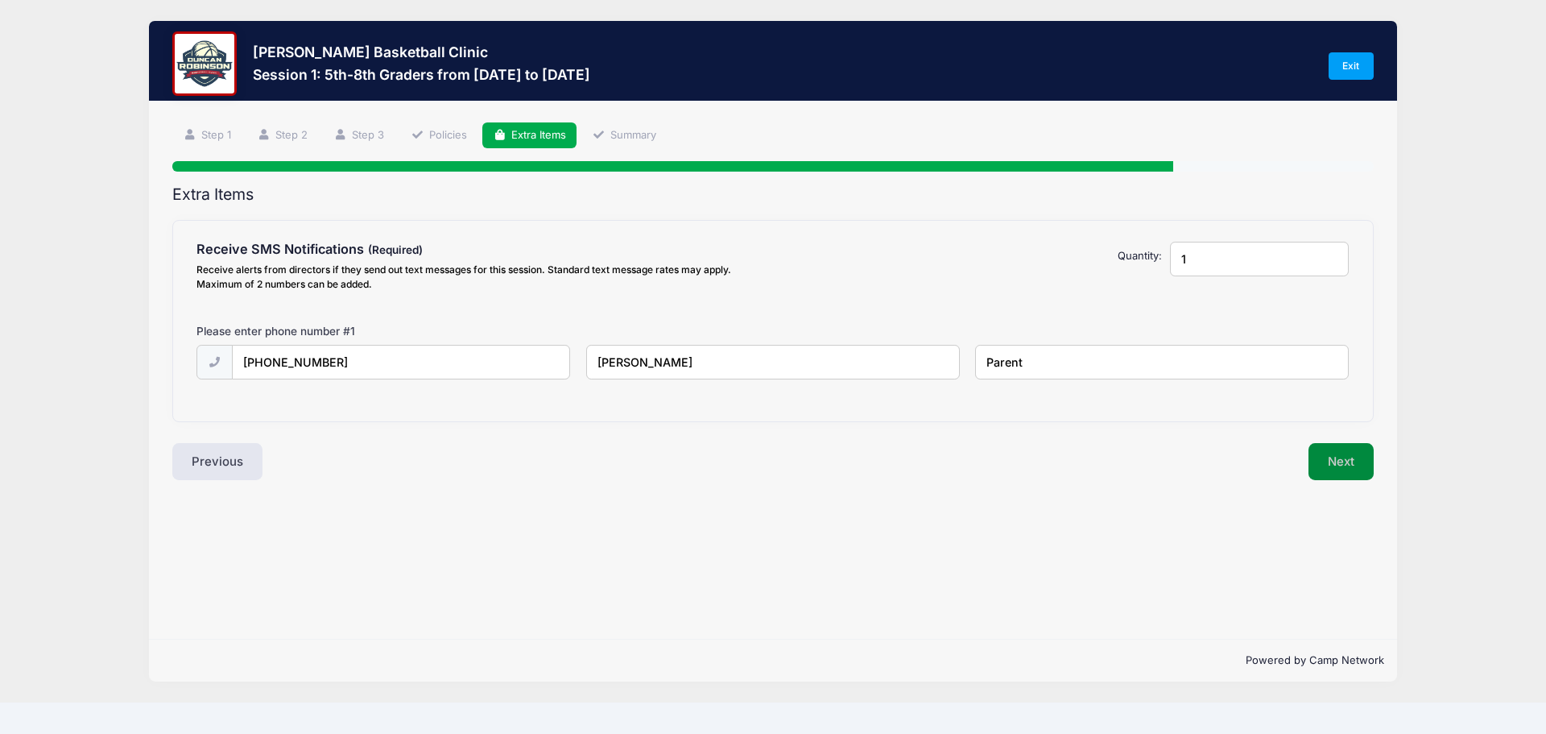
type input "Parent"
click at [1347, 462] on button "Next" at bounding box center [1341, 461] width 65 height 37
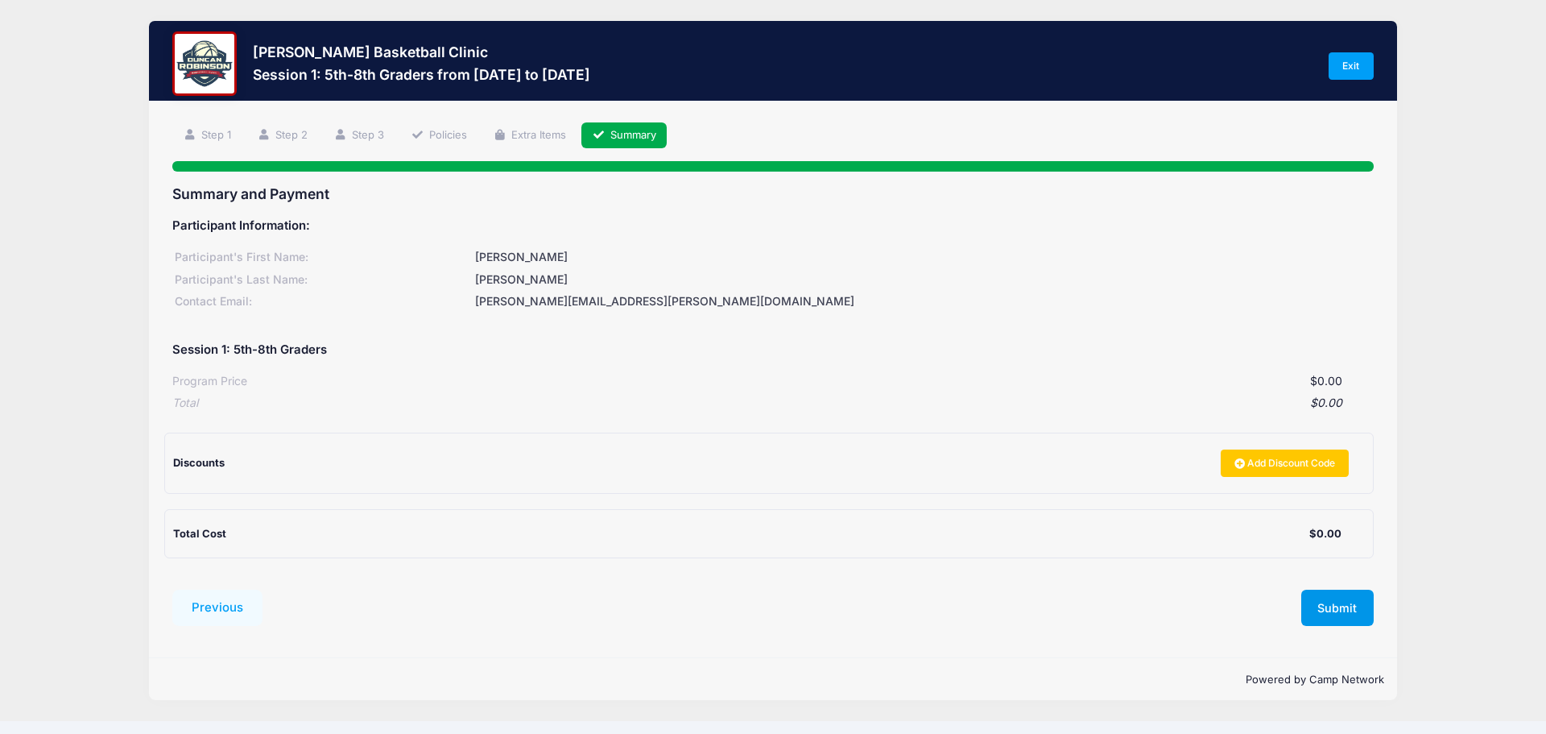
click at [1329, 611] on button "Submit" at bounding box center [1338, 608] width 72 height 37
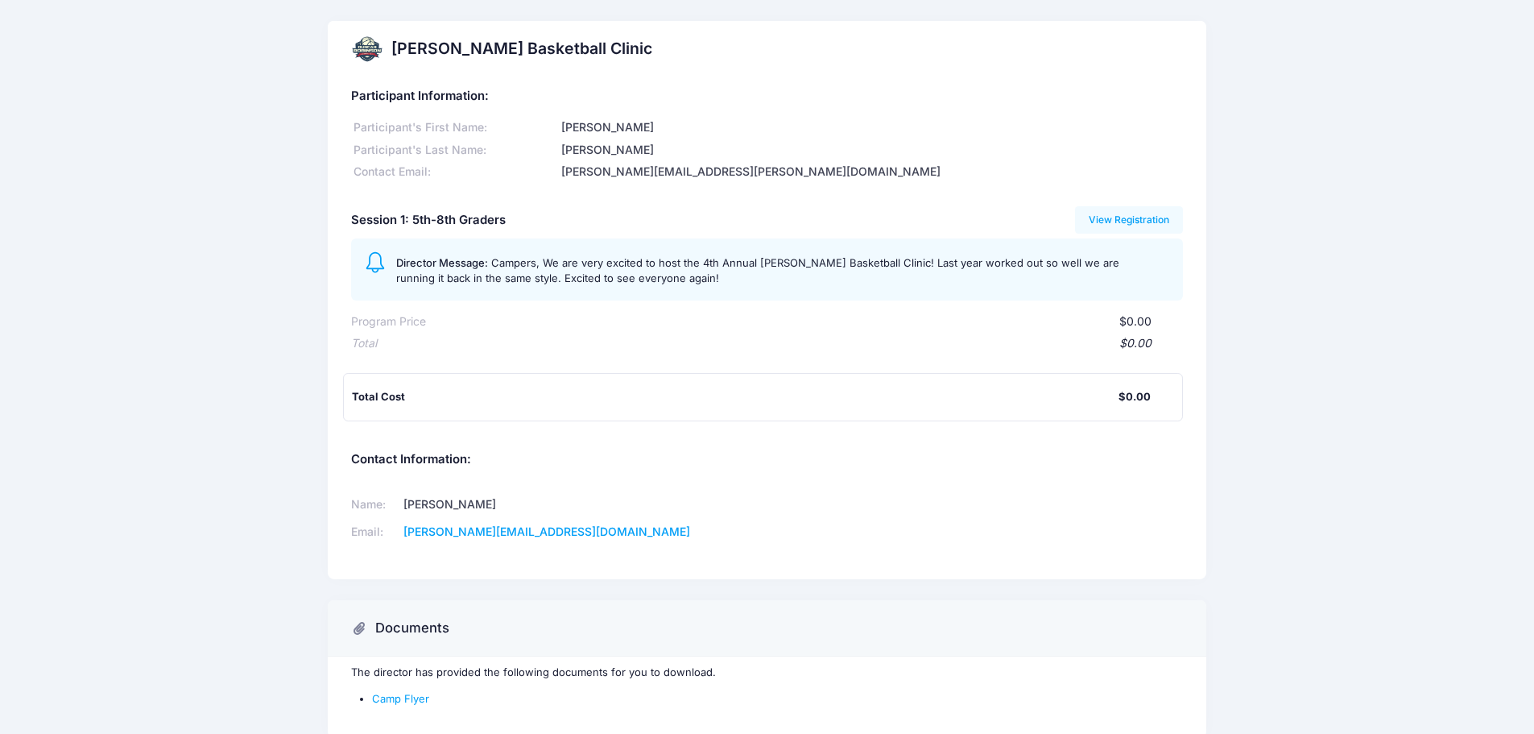
scroll to position [83, 0]
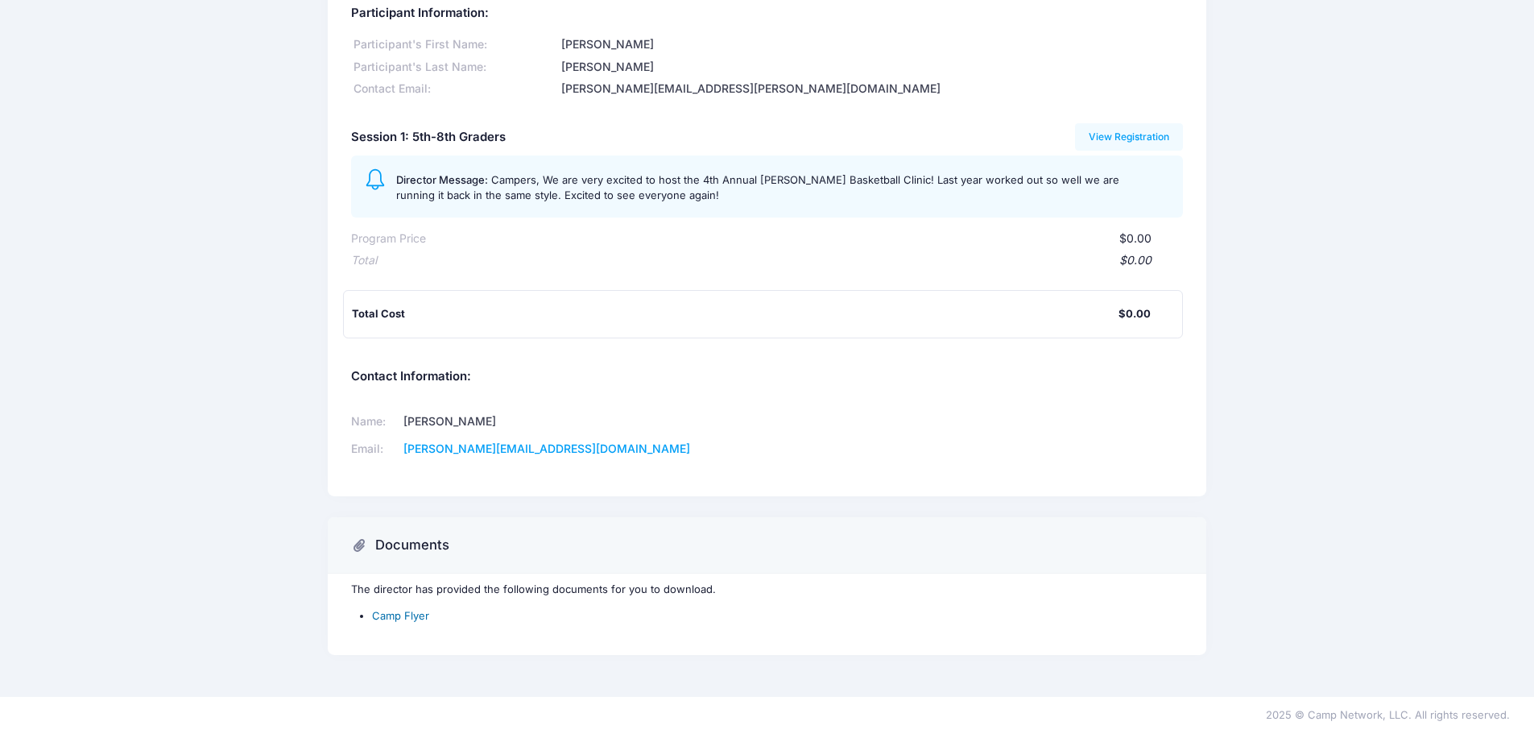
click at [412, 611] on link "Camp Flyer" at bounding box center [400, 615] width 57 height 13
